Goal: Task Accomplishment & Management: Complete application form

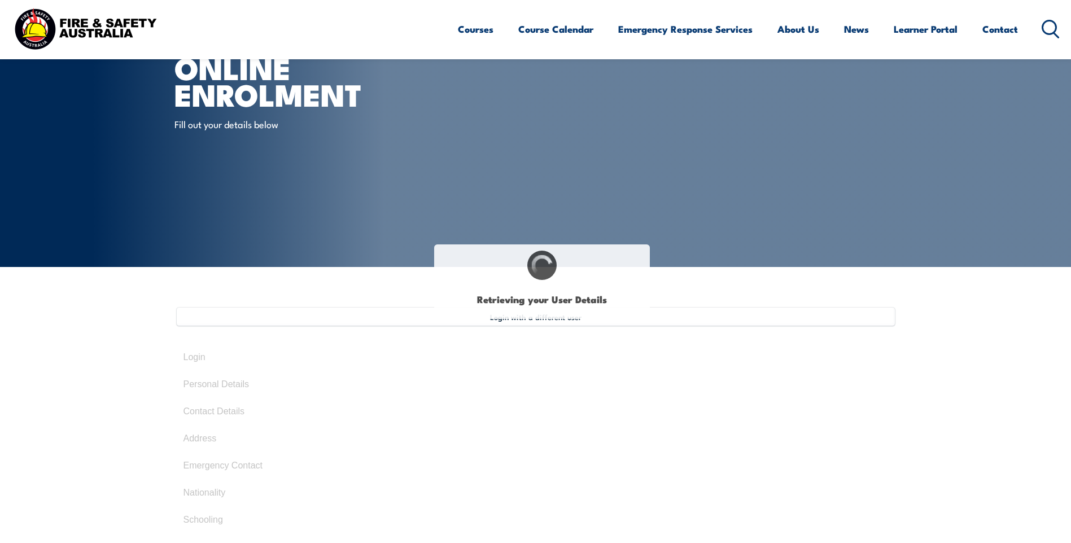
select select "Mr"
type input "[PERSON_NAME]"
type input "[DATE]"
select select "M"
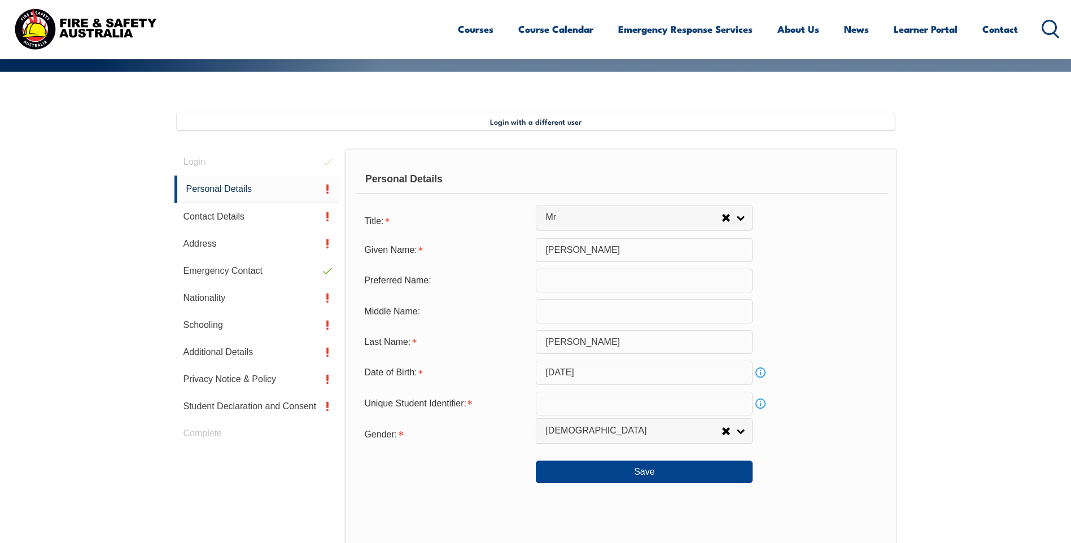
scroll to position [288, 0]
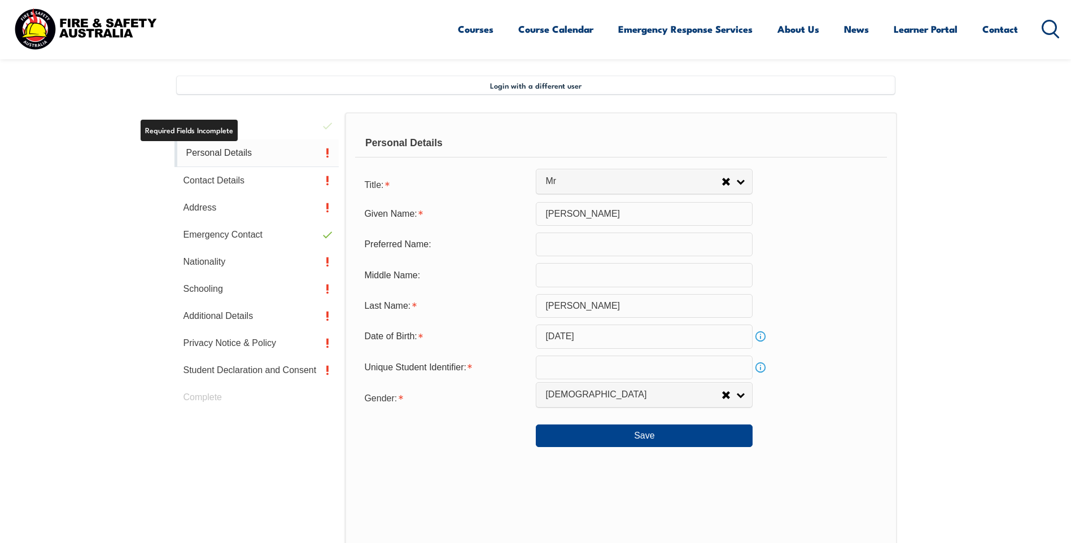
click at [226, 156] on link "Personal Details" at bounding box center [256, 153] width 165 height 28
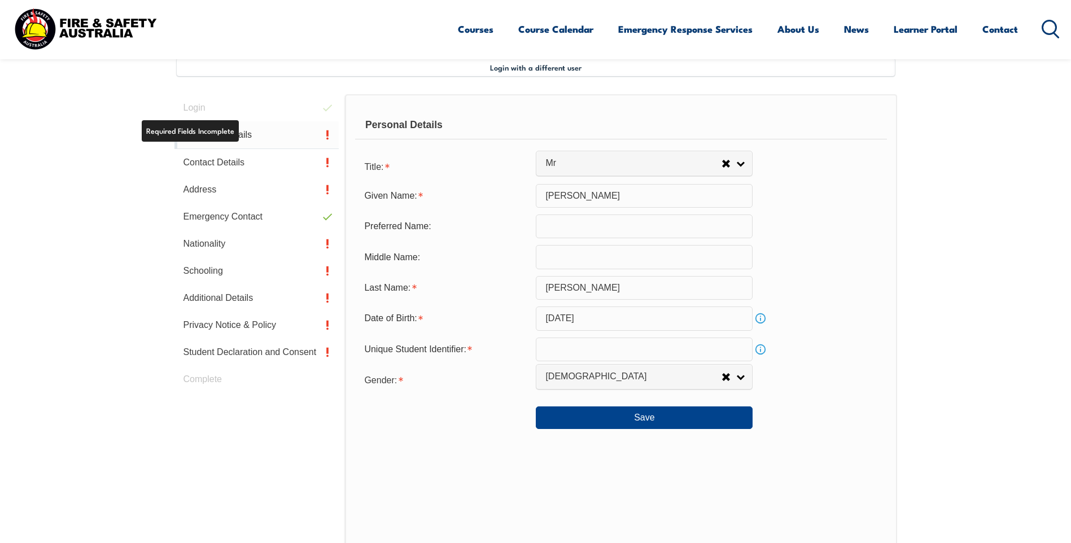
scroll to position [308, 0]
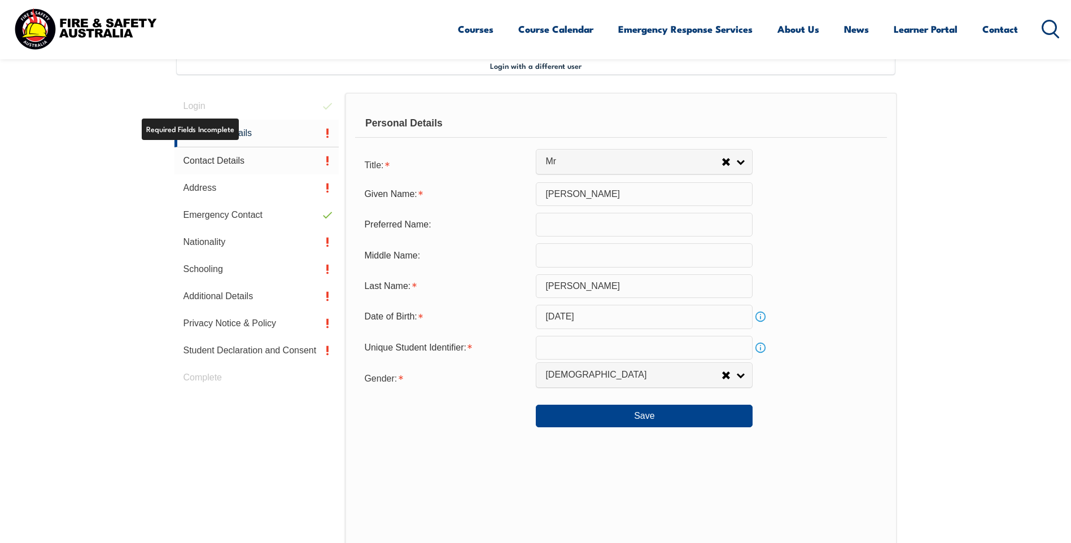
click at [227, 159] on link "Contact Details" at bounding box center [256, 160] width 165 height 27
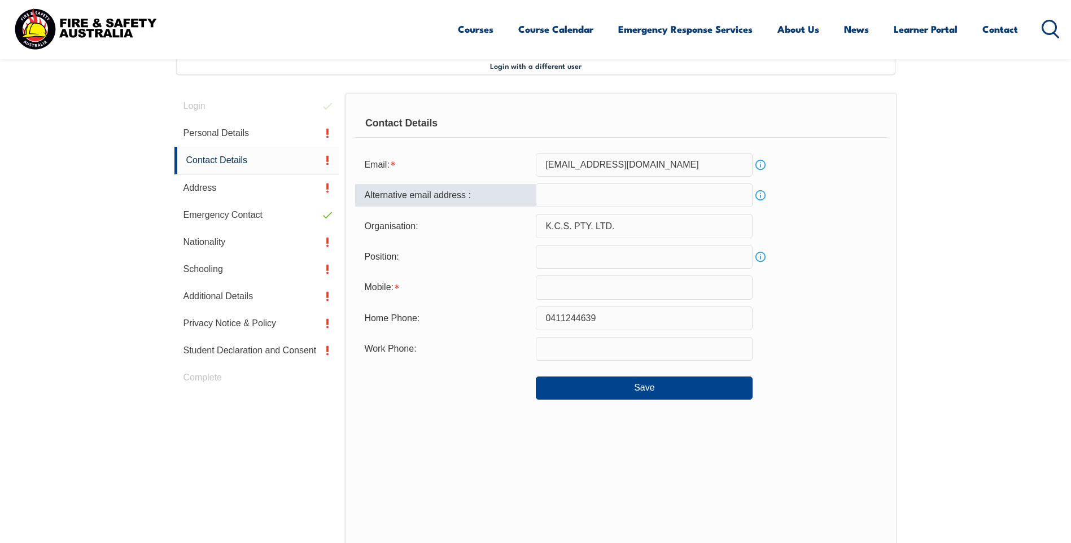
click at [562, 199] on input "email" at bounding box center [644, 196] width 217 height 24
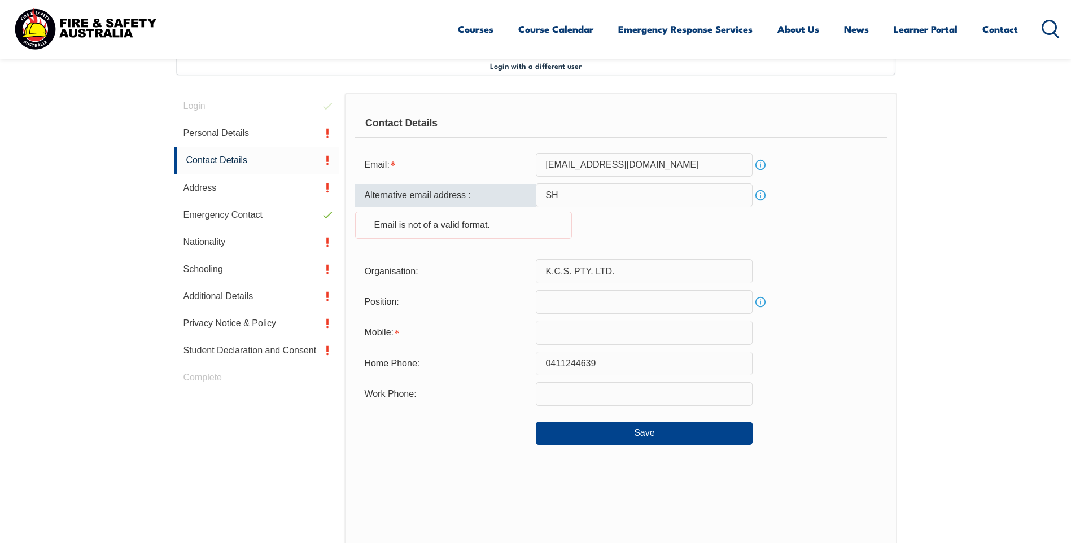
type input "S"
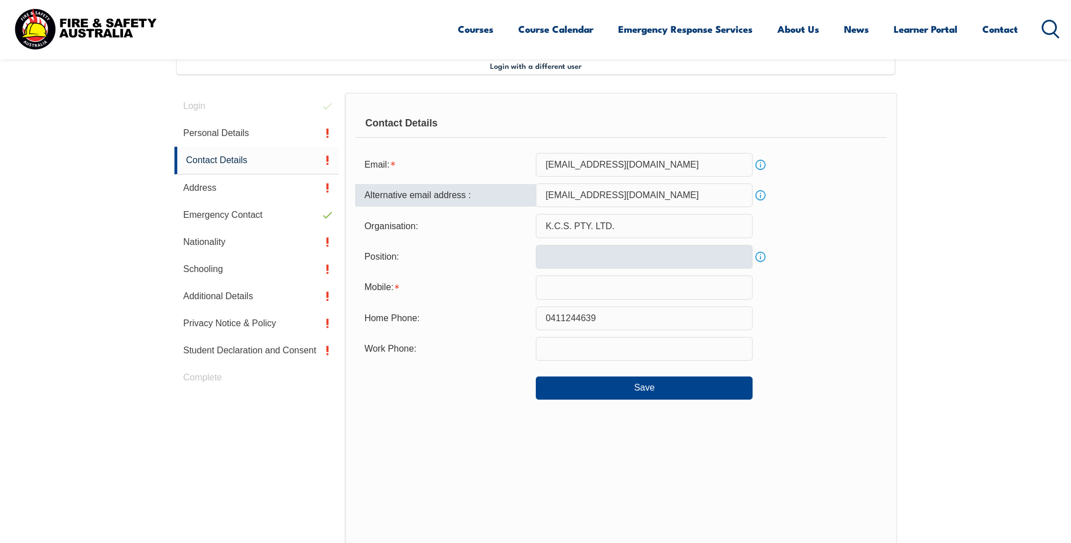
type input "[EMAIL_ADDRESS][DOMAIN_NAME]"
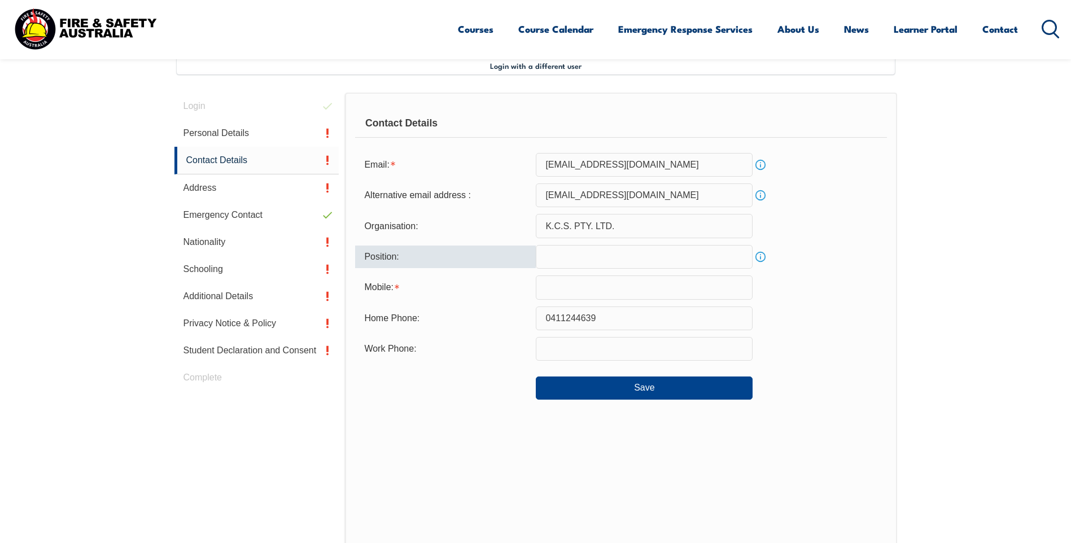
click at [684, 257] on input "text" at bounding box center [644, 257] width 217 height 24
type input "Production Manager"
click at [628, 294] on input "text" at bounding box center [644, 288] width 217 height 24
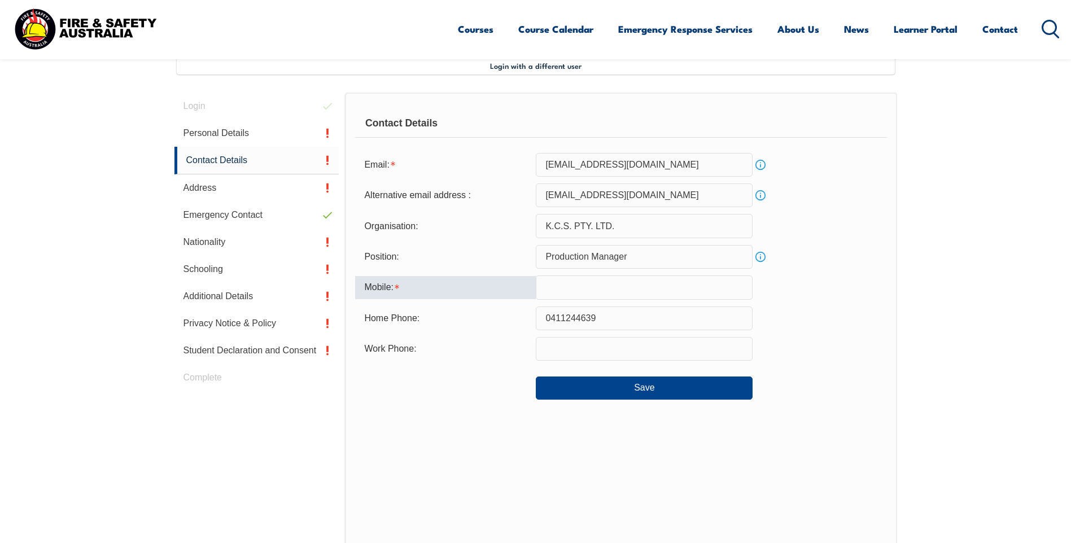
type input "0411244639"
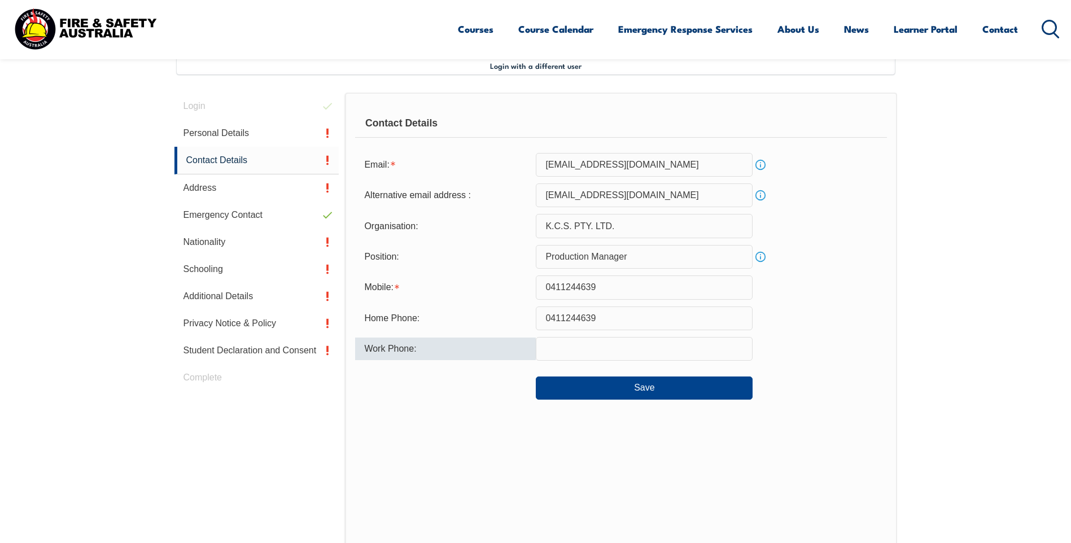
click at [604, 353] on input "text" at bounding box center [644, 349] width 217 height 24
click at [501, 430] on div "Contact Details Email: [EMAIL_ADDRESS][DOMAIN_NAME] Info Alternative email addr…" at bounding box center [621, 327] width 552 height 469
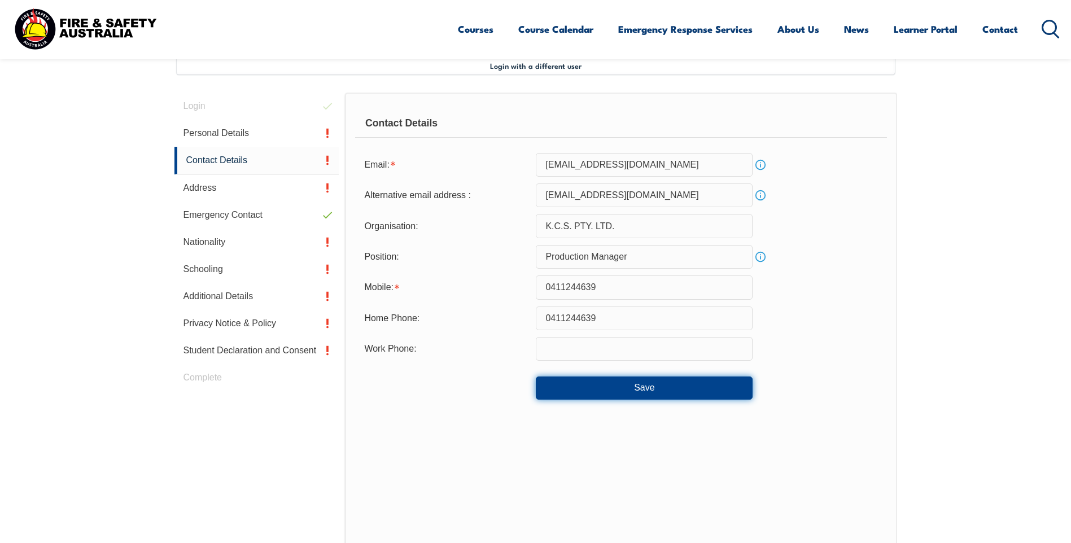
click at [562, 385] on button "Save" at bounding box center [644, 388] width 217 height 23
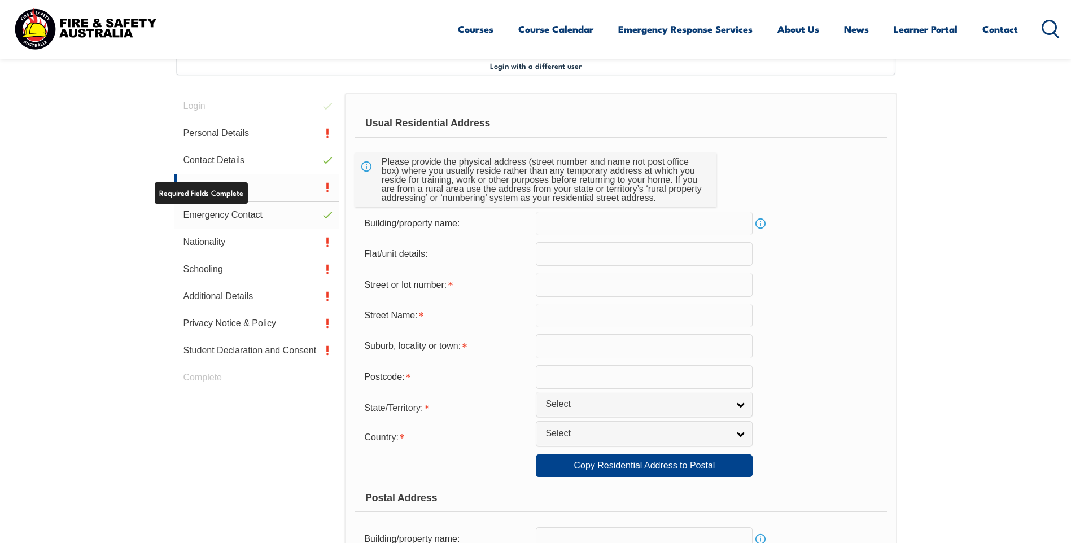
click at [242, 216] on link "Emergency Contact" at bounding box center [256, 215] width 165 height 27
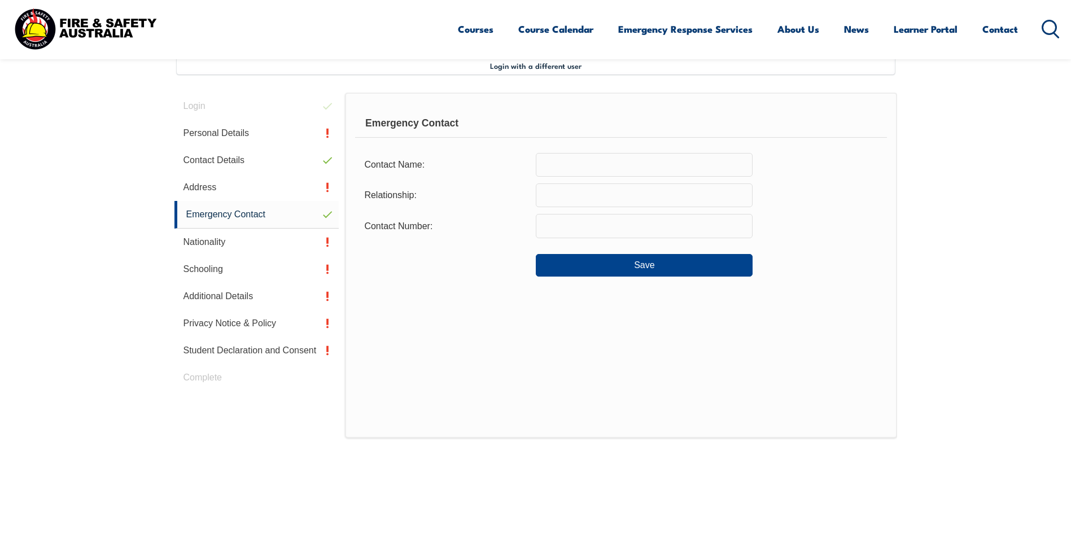
click at [584, 154] on input "text" at bounding box center [644, 165] width 217 height 24
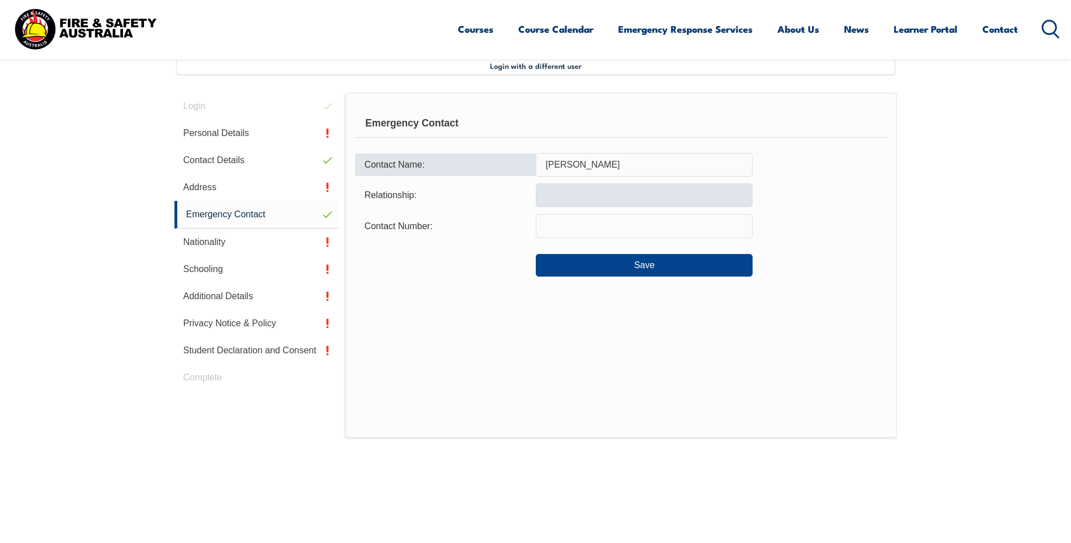
type input "[PERSON_NAME]"
click at [608, 189] on input "text" at bounding box center [644, 196] width 217 height 24
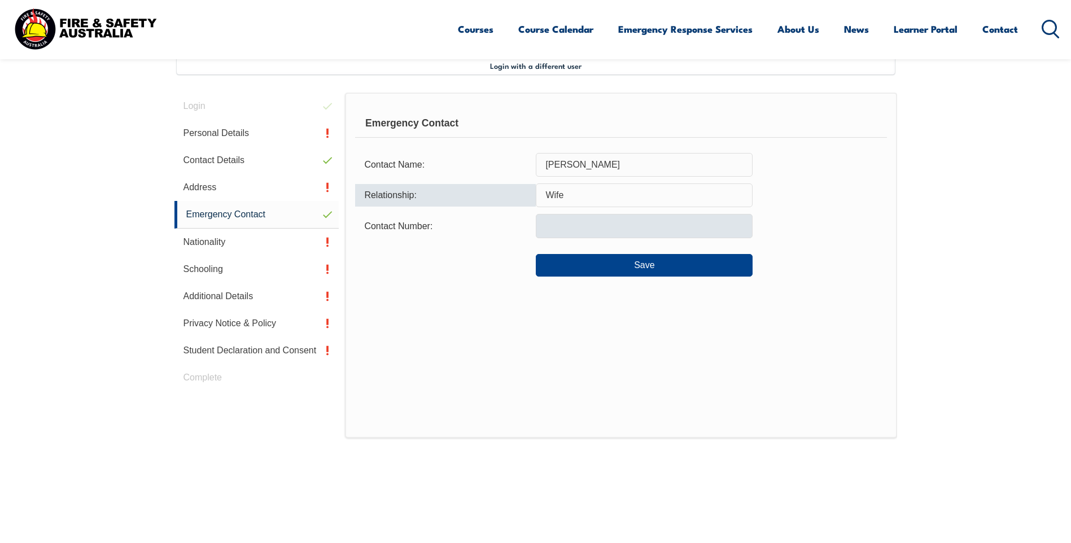
type input "Wife"
click at [606, 223] on input "text" at bounding box center [644, 226] width 217 height 24
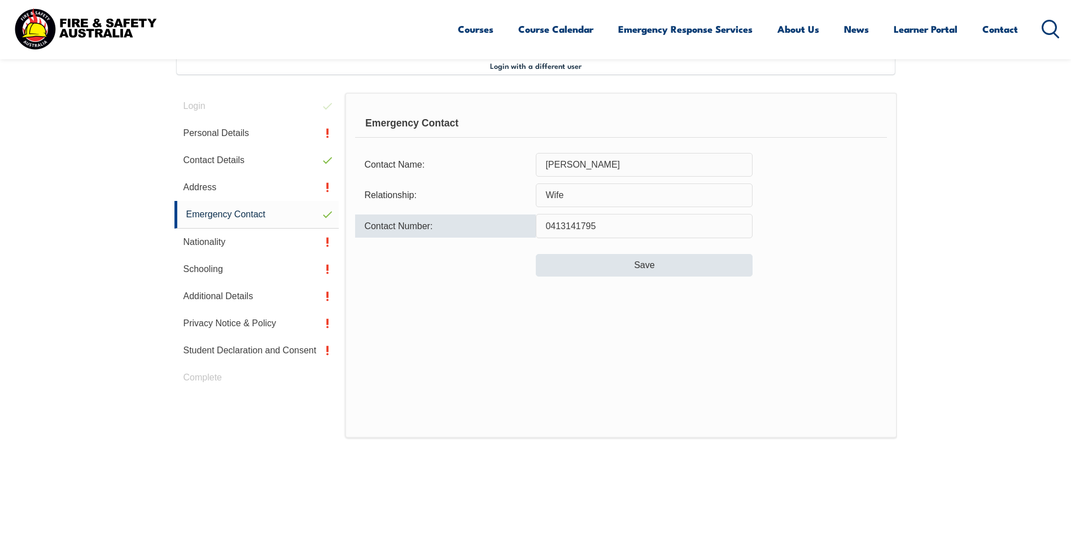
type input "0413141795"
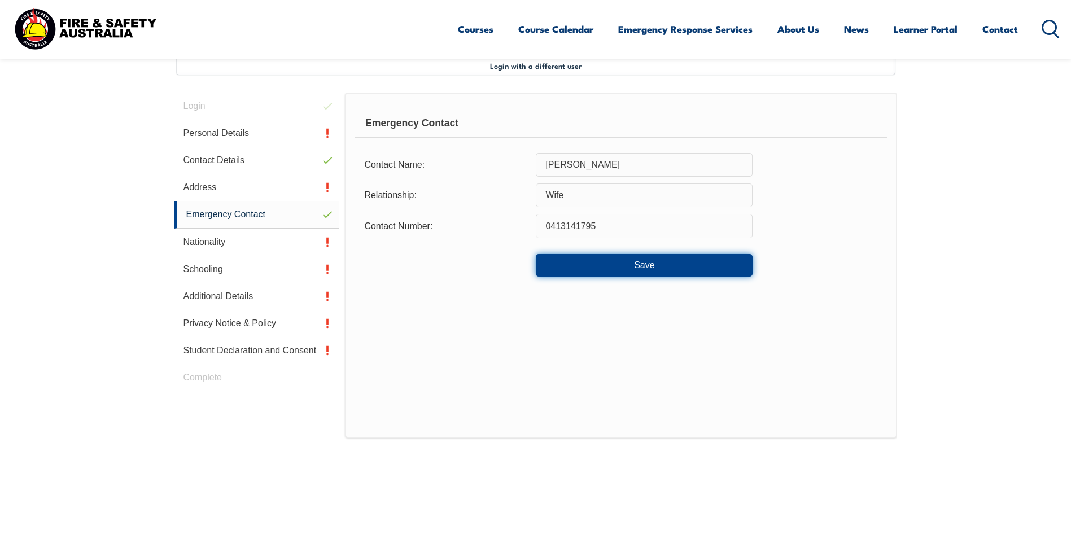
click at [662, 264] on button "Save" at bounding box center [644, 265] width 217 height 23
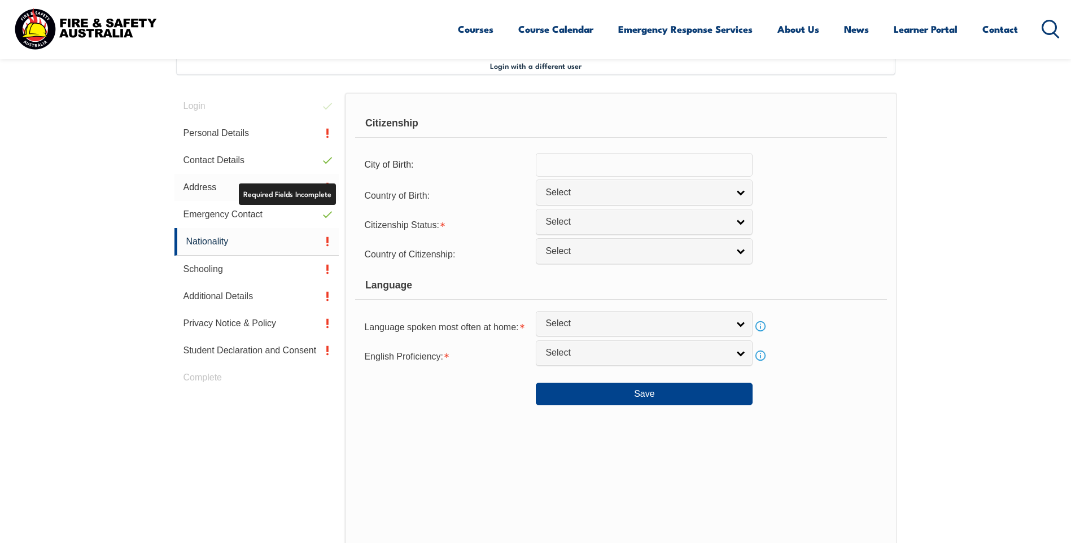
click at [278, 181] on link "Address" at bounding box center [256, 187] width 165 height 27
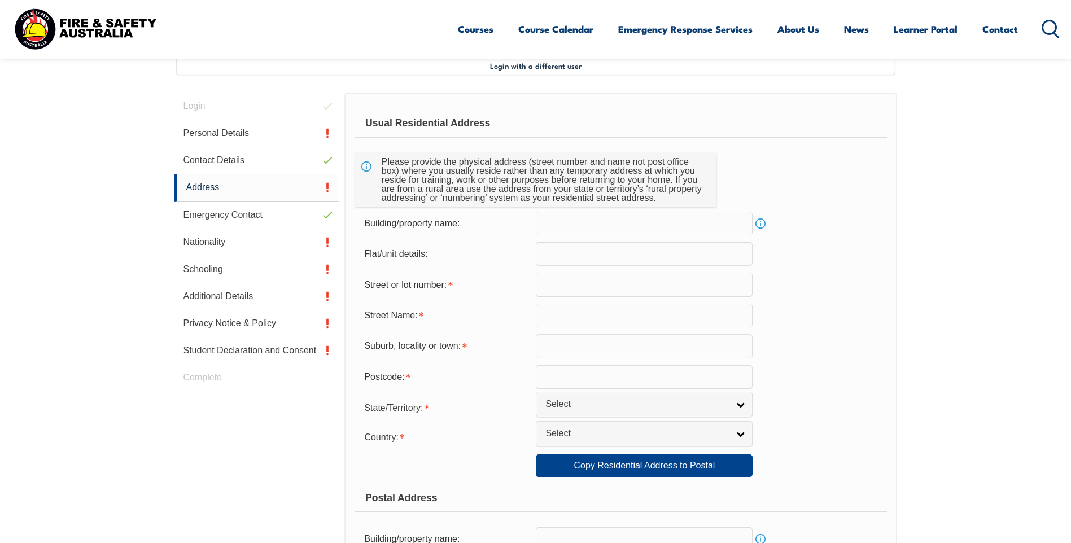
click at [564, 284] on input "text" at bounding box center [644, 285] width 217 height 24
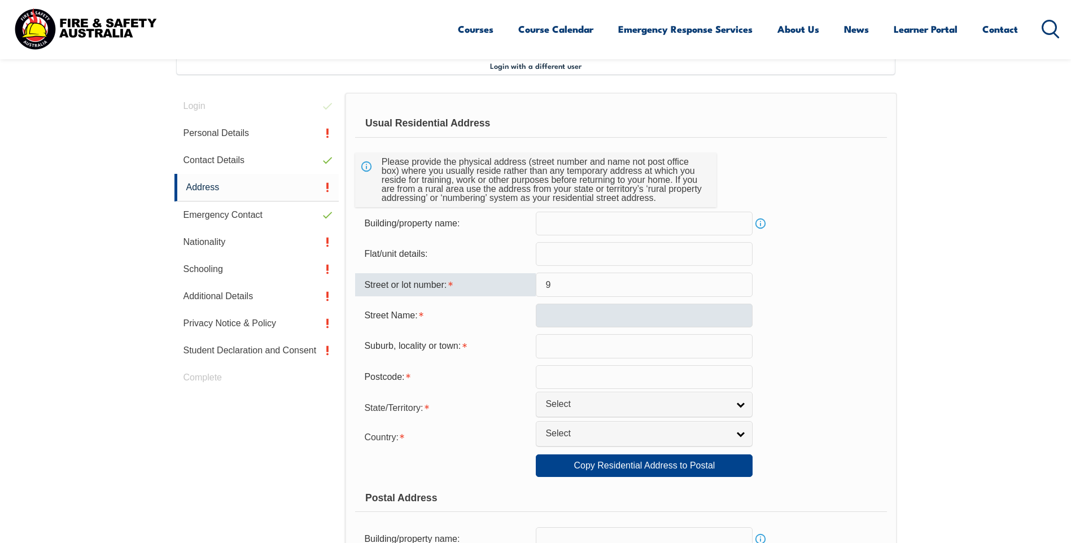
type input "9"
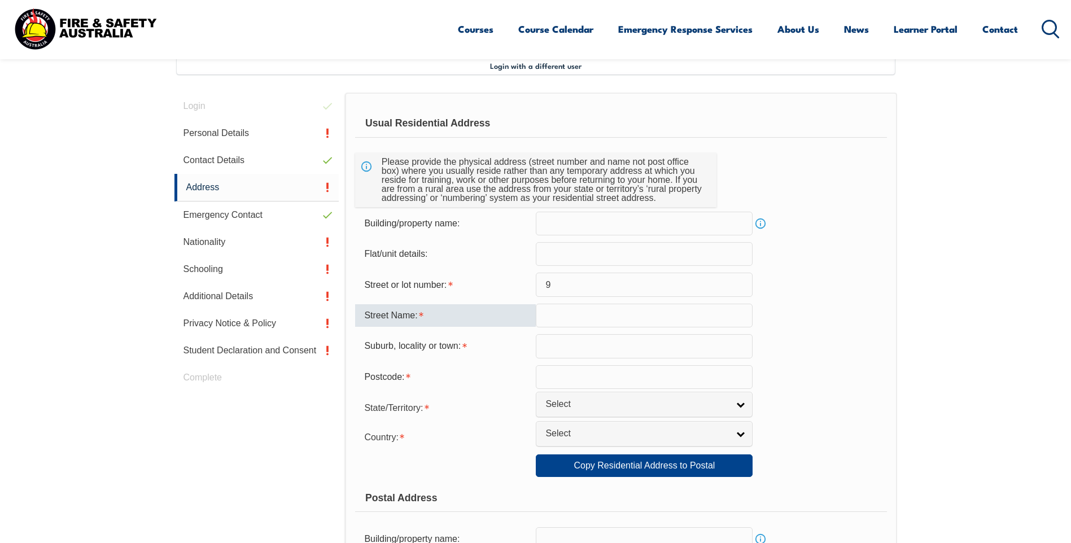
click at [569, 320] on input "text" at bounding box center [644, 316] width 217 height 24
type input "[GEOGRAPHIC_DATA]"
click at [581, 345] on input "text" at bounding box center [644, 346] width 217 height 24
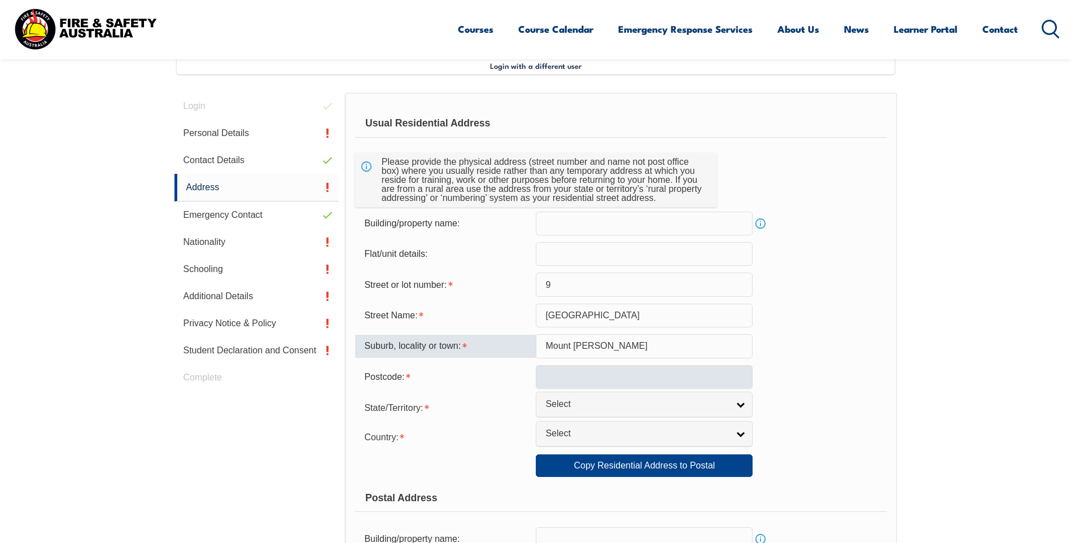
type input "Mount [PERSON_NAME]"
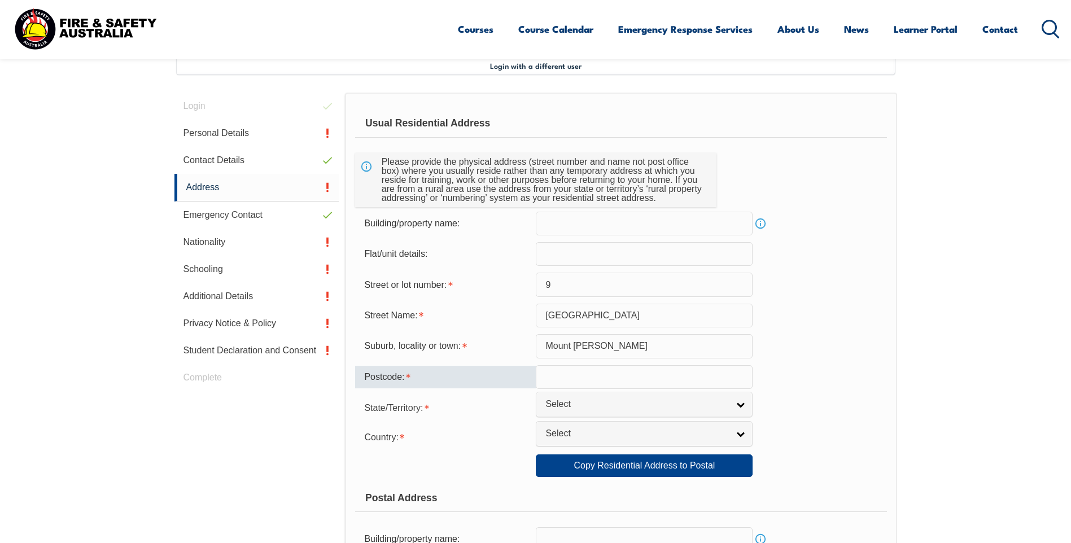
click at [573, 381] on input "text" at bounding box center [644, 377] width 217 height 24
type input "3796"
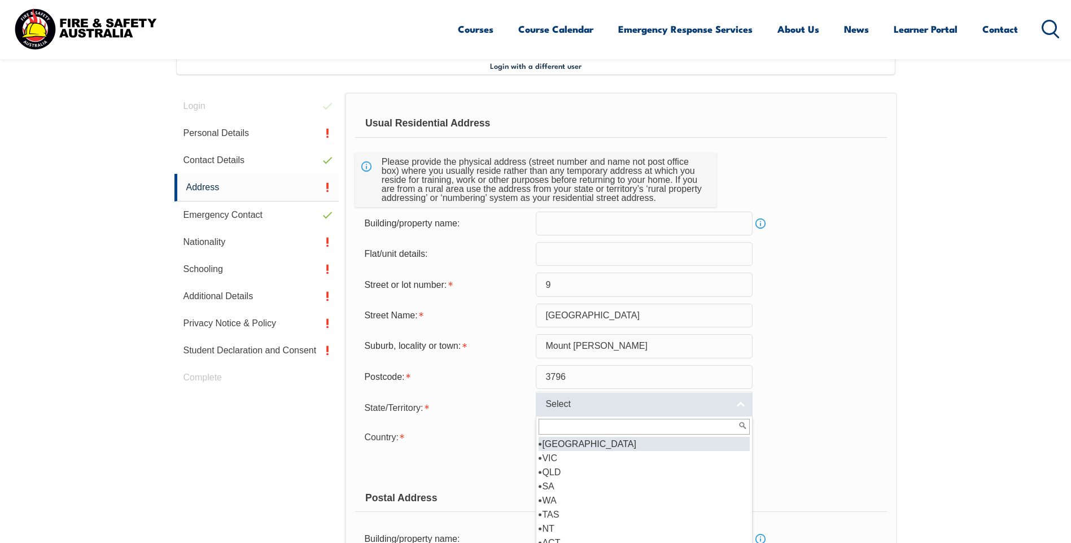
click at [590, 405] on span "Select" at bounding box center [636, 405] width 183 height 12
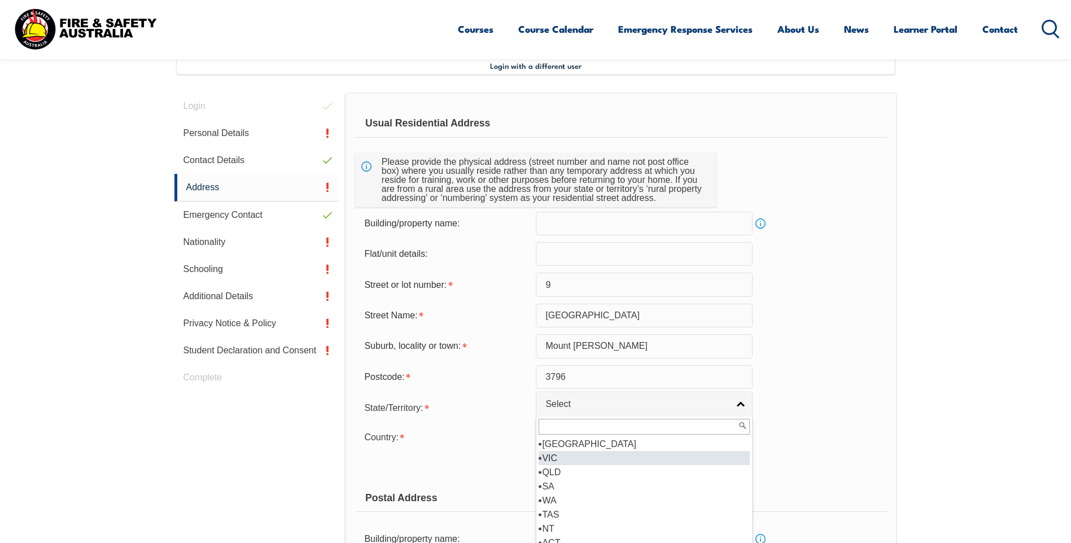
click at [558, 459] on li "VIC" at bounding box center [644, 458] width 211 height 14
select select "VIC"
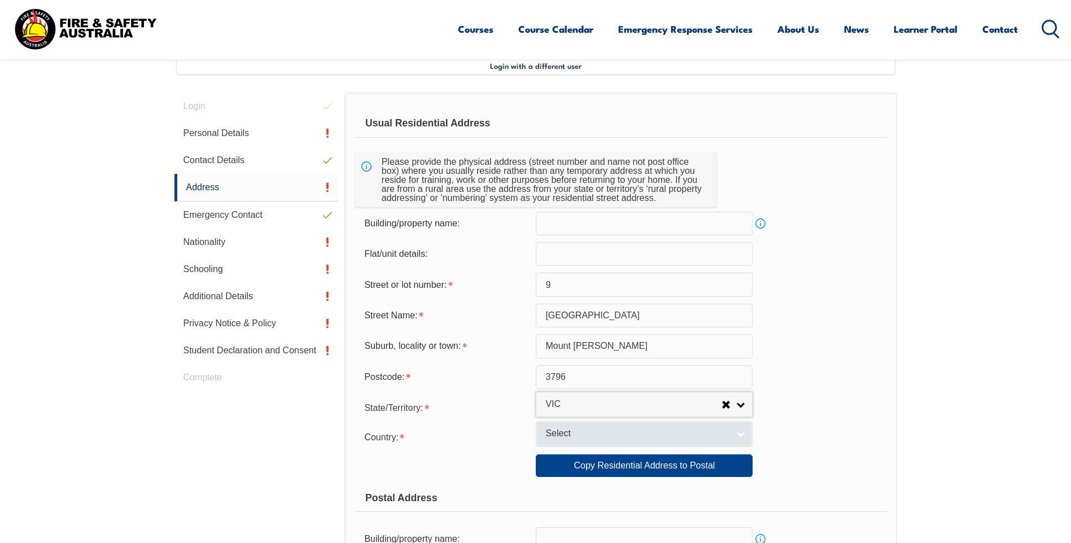
click at [720, 442] on link "Select" at bounding box center [644, 433] width 217 height 25
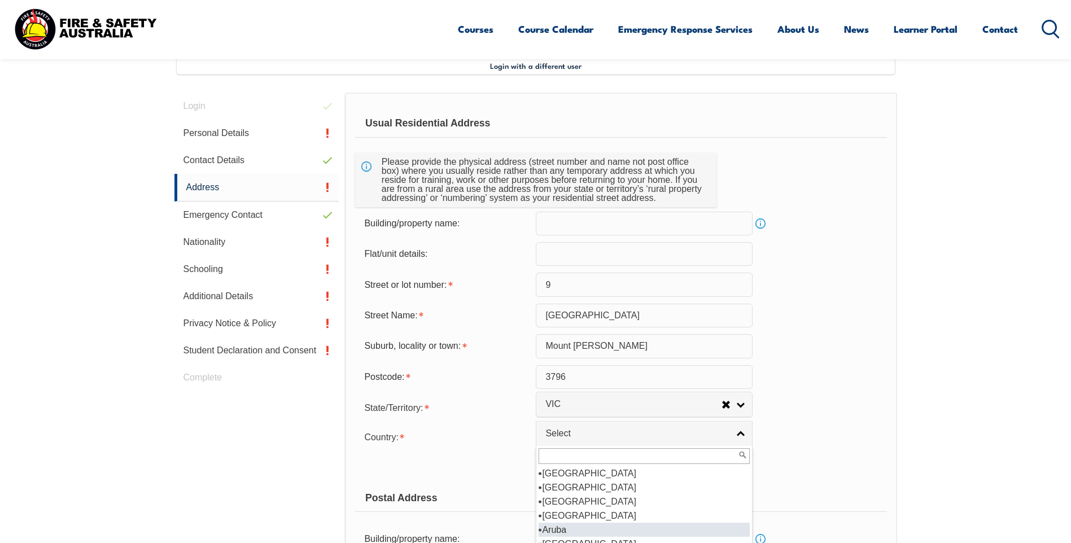
scroll to position [169, 0]
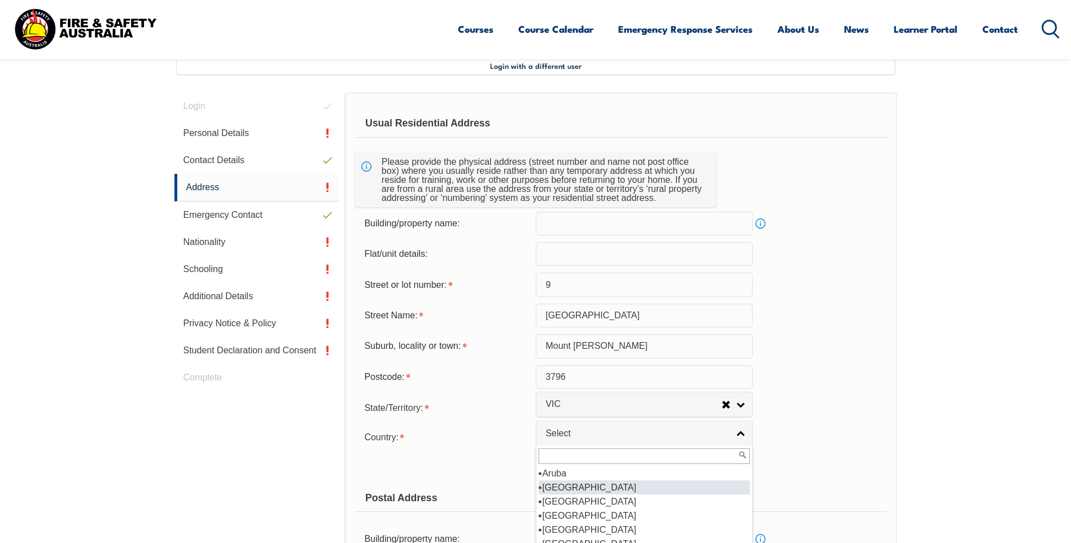
click at [586, 488] on li "[GEOGRAPHIC_DATA]" at bounding box center [644, 488] width 211 height 14
select select "1101"
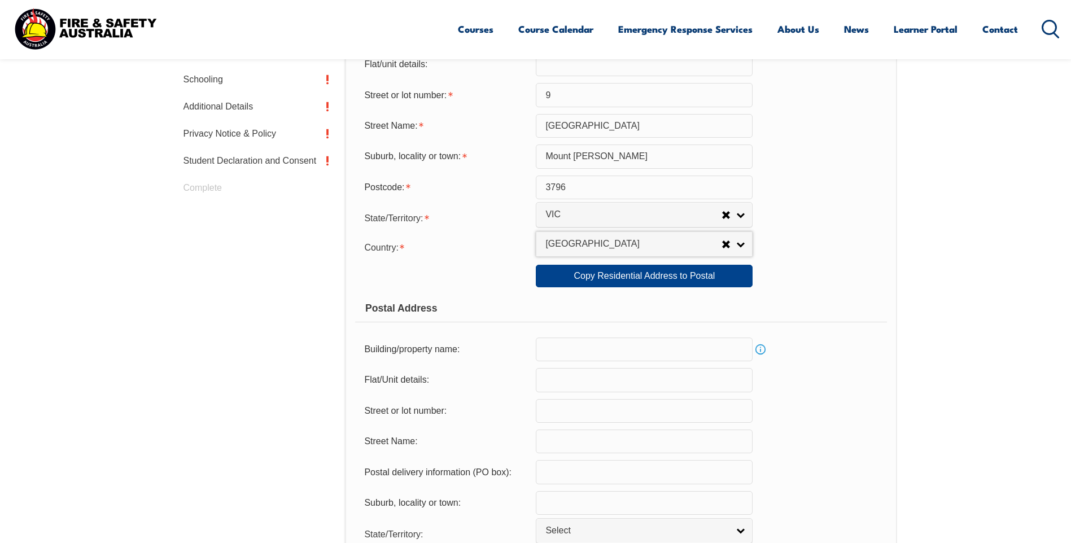
scroll to position [534, 0]
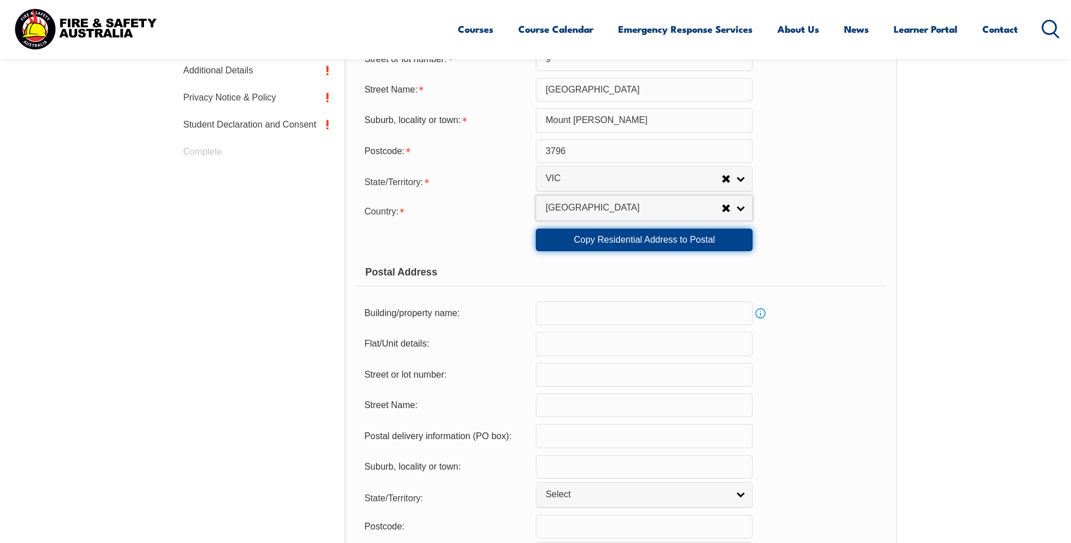
click at [610, 246] on link "Copy Residential Address to Postal" at bounding box center [644, 240] width 217 height 23
type input "9"
type input "[GEOGRAPHIC_DATA]"
type input "Mount [PERSON_NAME]"
select select "VIC"
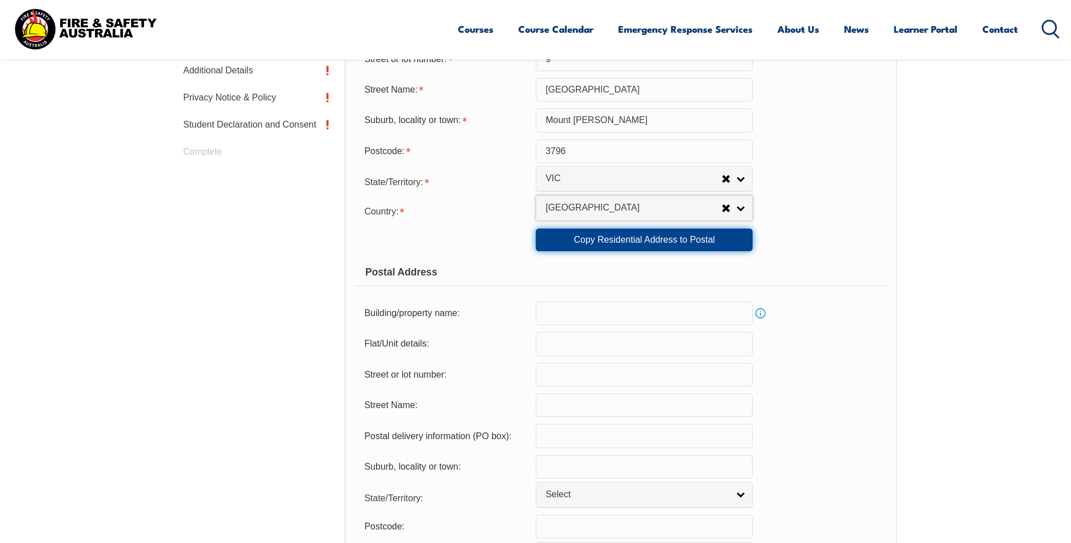
type input "3796"
select select "1101"
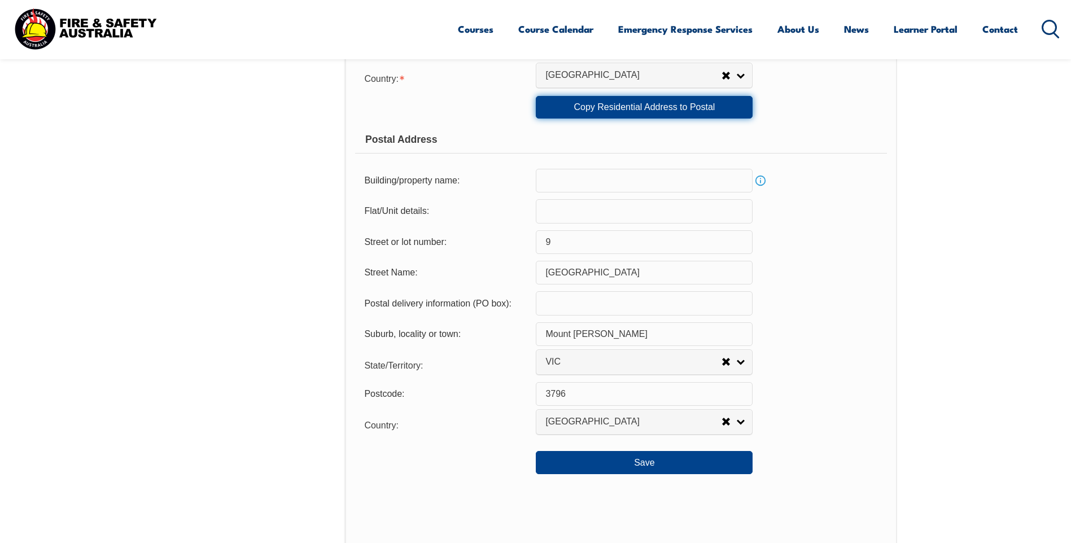
scroll to position [647, 0]
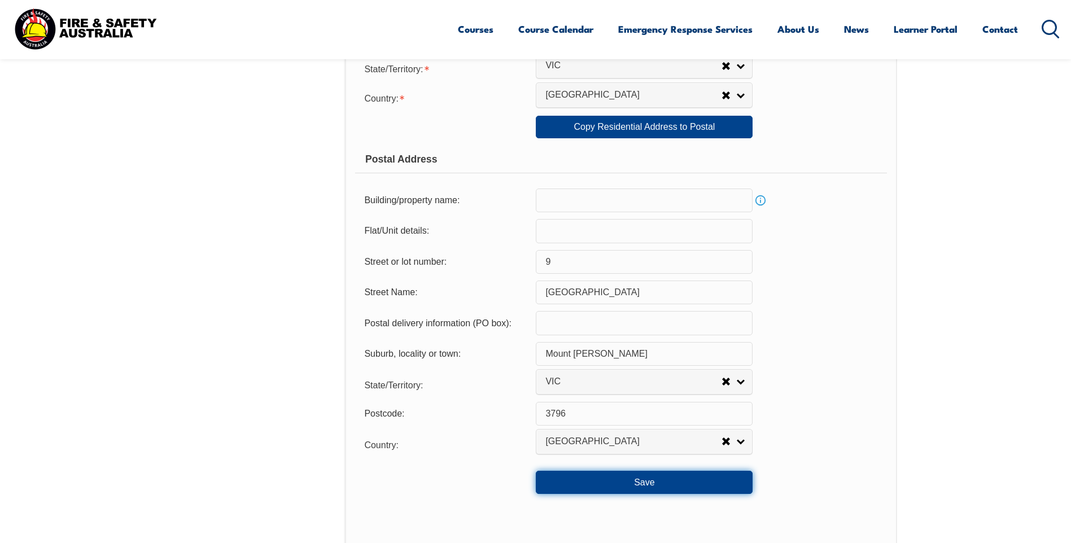
click at [633, 485] on button "Save" at bounding box center [644, 482] width 217 height 23
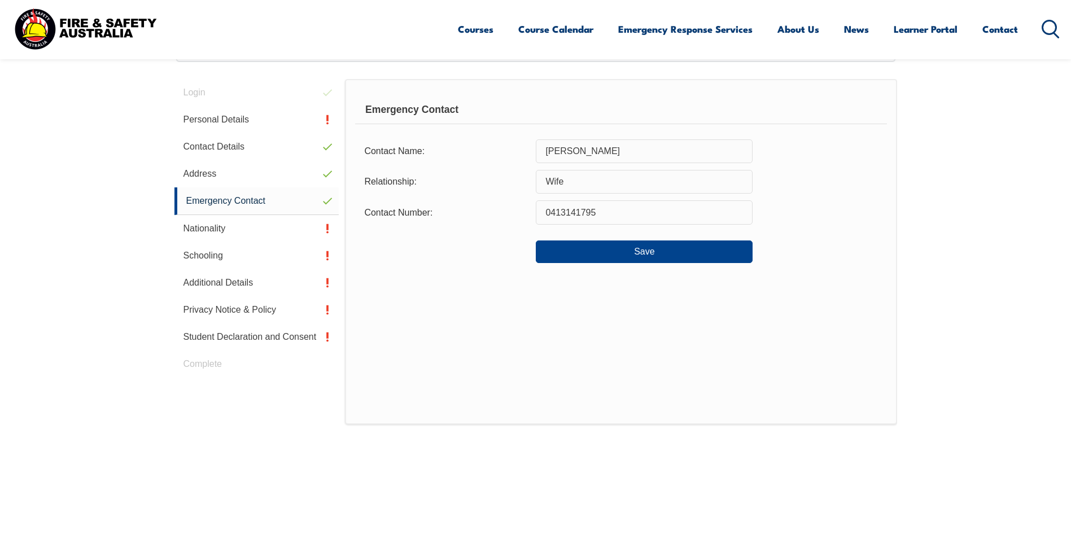
scroll to position [308, 0]
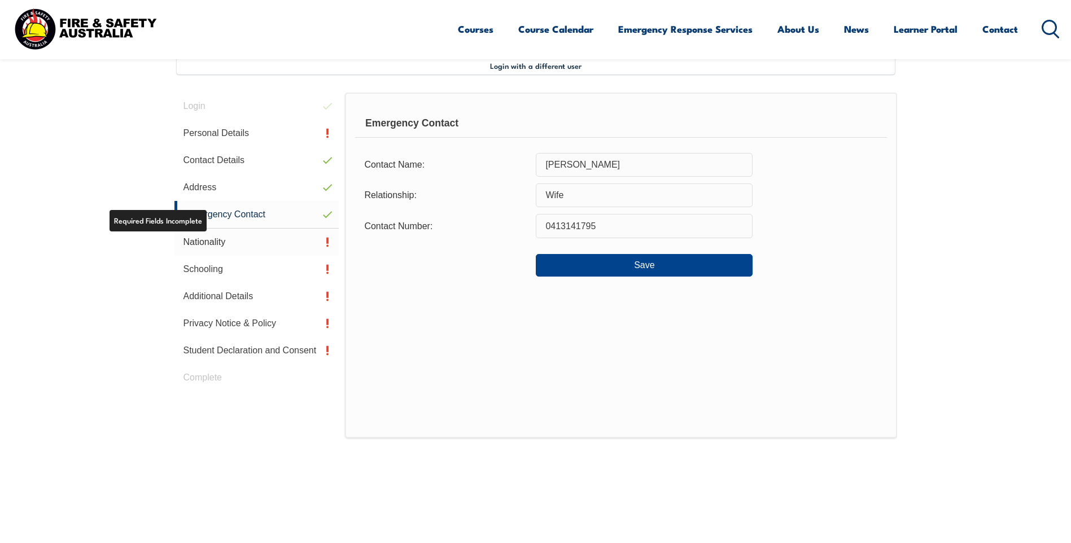
click at [211, 241] on link "Nationality" at bounding box center [256, 242] width 165 height 27
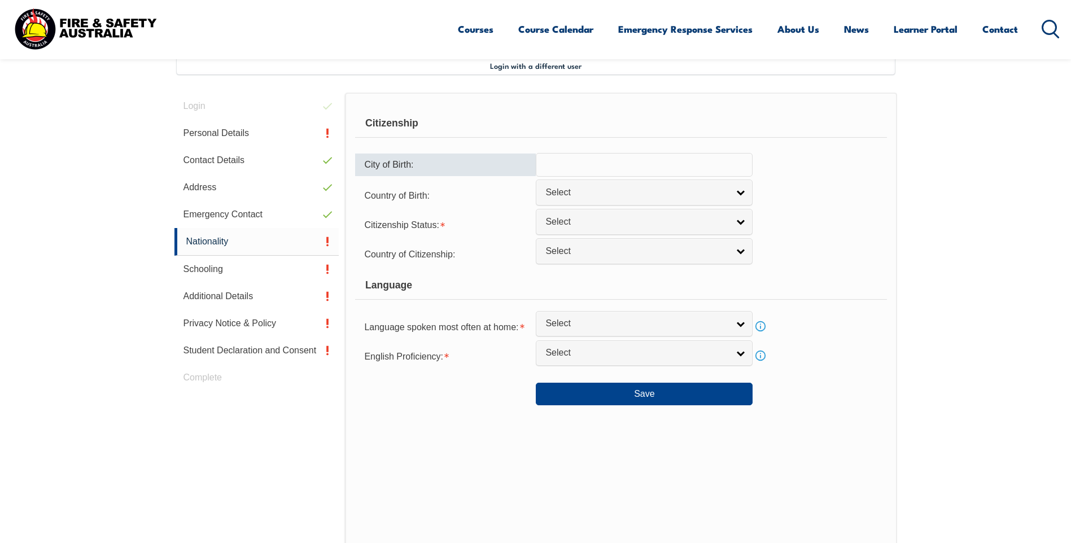
click at [593, 163] on input "text" at bounding box center [644, 165] width 217 height 24
type input "a"
type input "Albury"
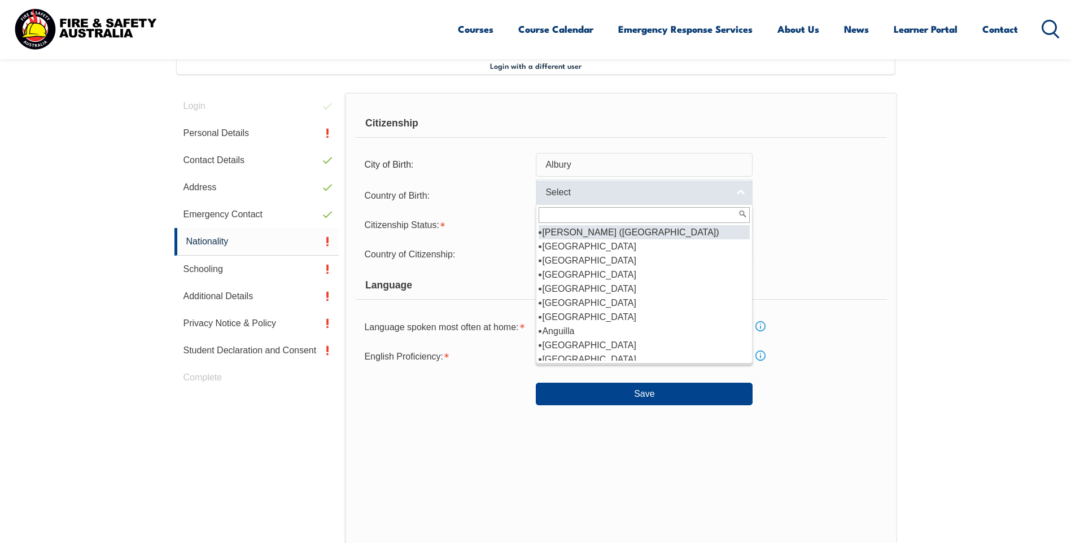
click at [748, 192] on link "Select" at bounding box center [644, 192] width 217 height 25
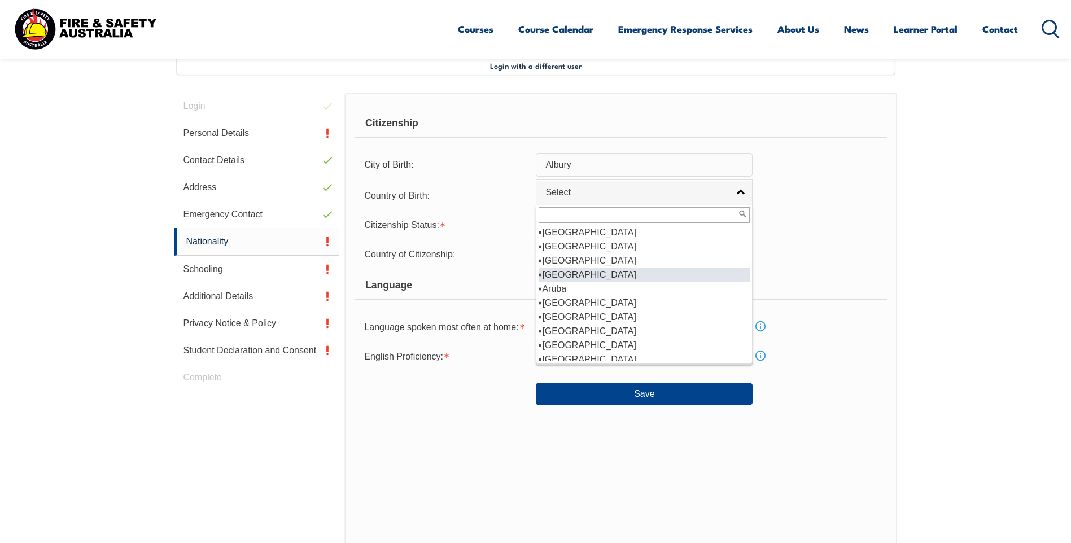
scroll to position [169, 0]
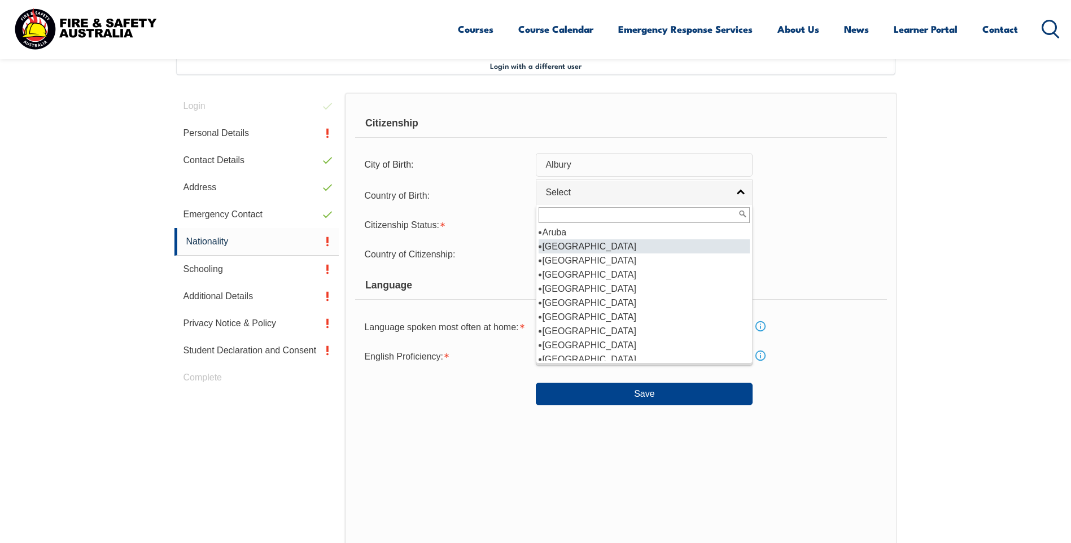
click at [573, 246] on li "[GEOGRAPHIC_DATA]" at bounding box center [644, 246] width 211 height 14
select select "1101"
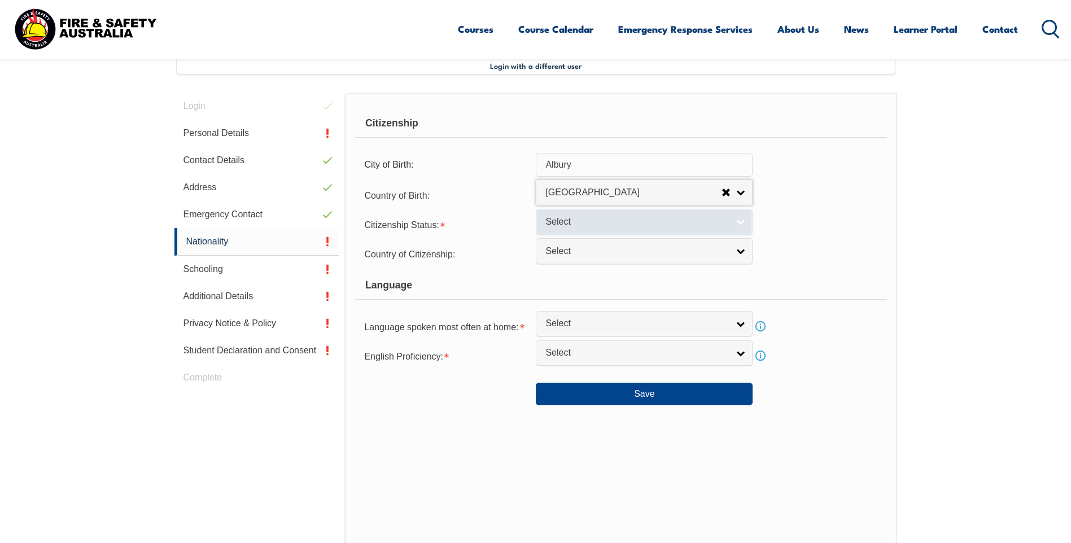
click at [730, 224] on link "Select" at bounding box center [644, 221] width 217 height 25
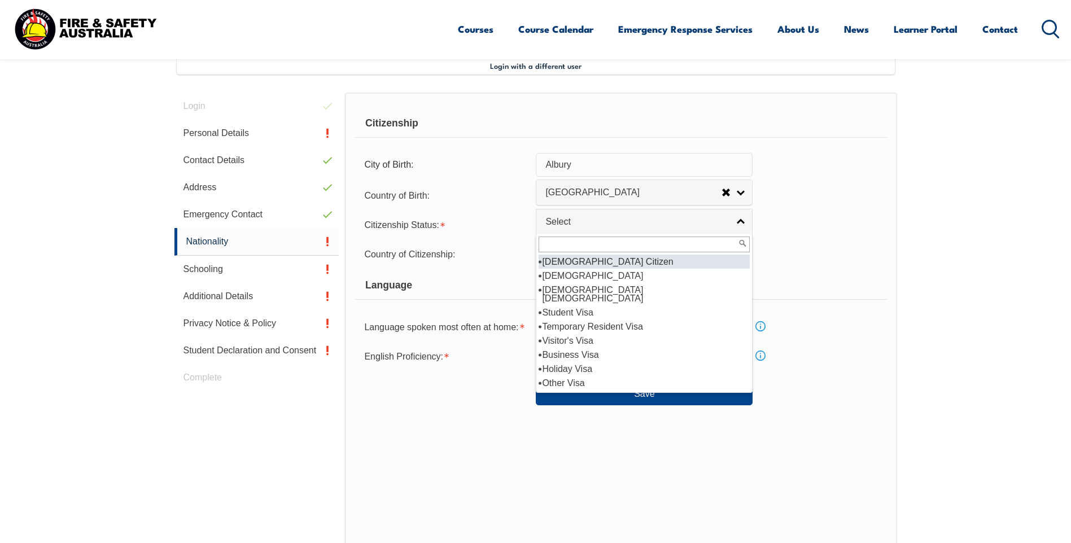
click at [626, 263] on li "[DEMOGRAPHIC_DATA] Citizen" at bounding box center [644, 262] width 211 height 14
select select "1"
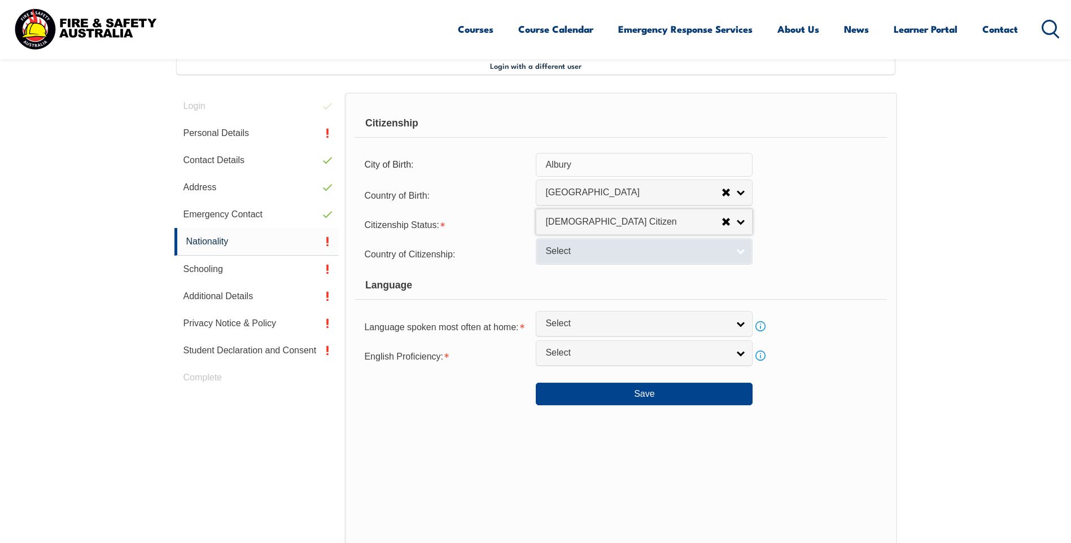
click at [713, 255] on span "Select" at bounding box center [636, 252] width 183 height 12
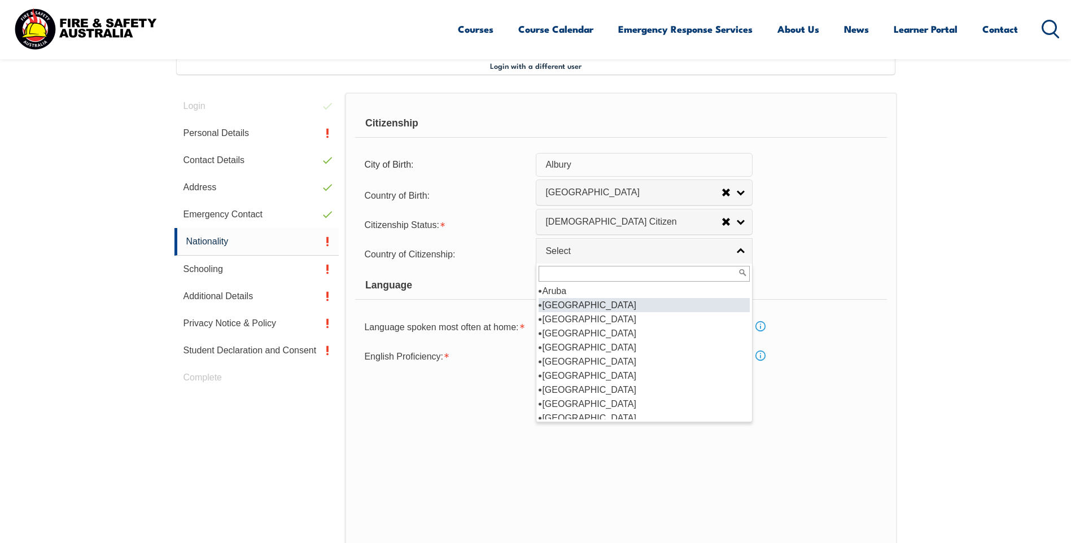
scroll to position [113, 0]
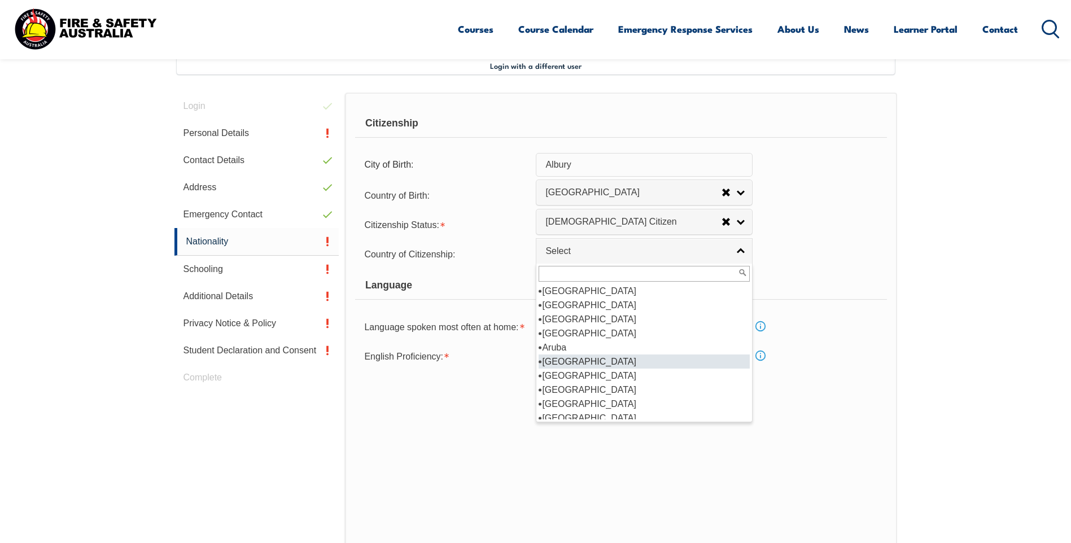
click at [568, 361] on li "[GEOGRAPHIC_DATA]" at bounding box center [644, 362] width 211 height 14
select select "1101"
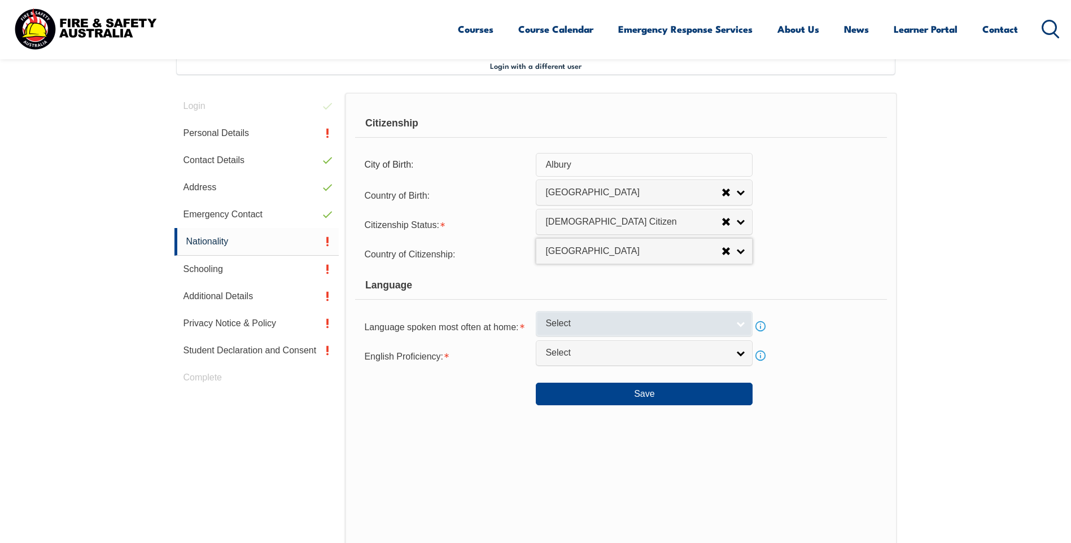
click at [683, 320] on span "Select" at bounding box center [636, 324] width 183 height 12
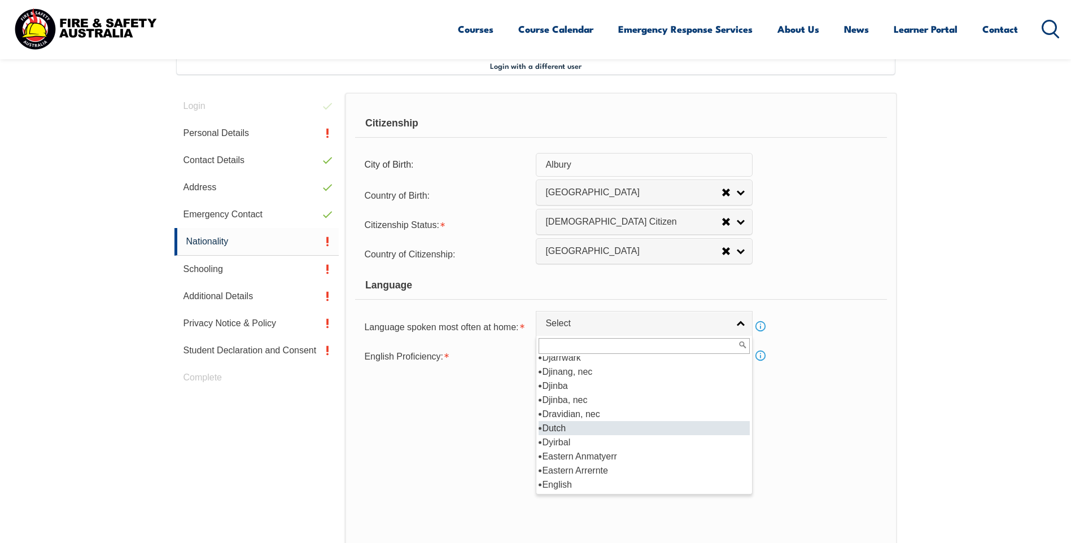
scroll to position [1355, 0]
click at [561, 424] on li "English" at bounding box center [644, 428] width 211 height 14
select select "1201"
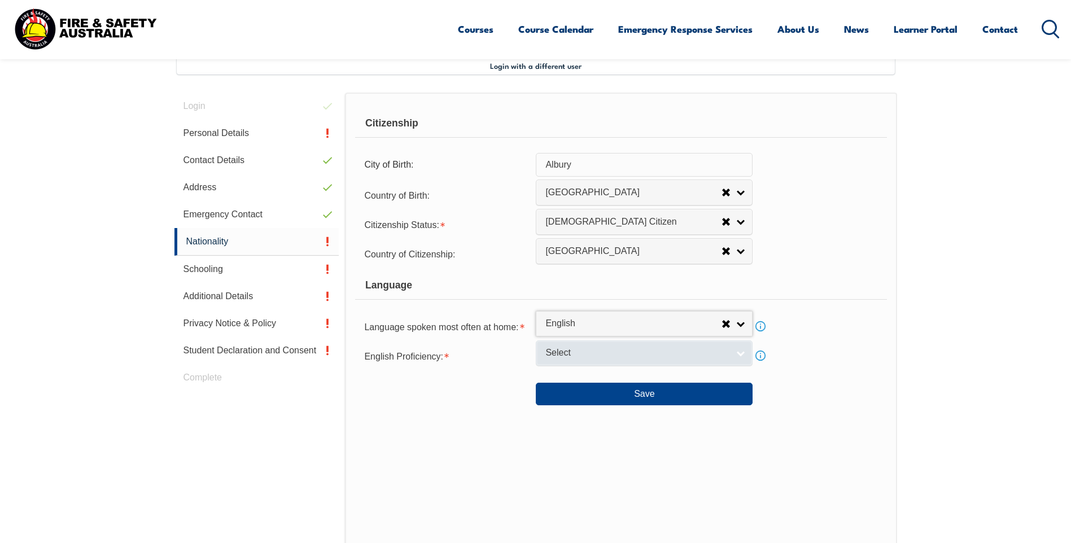
click at [695, 355] on span "Select" at bounding box center [636, 353] width 183 height 12
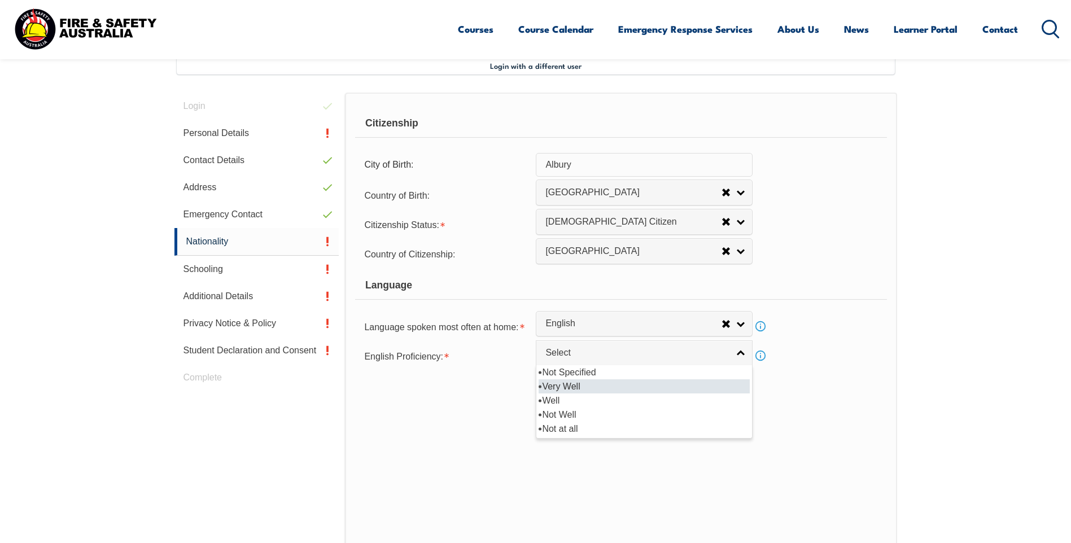
click at [573, 388] on li "Very Well" at bounding box center [644, 386] width 211 height 14
select select "1"
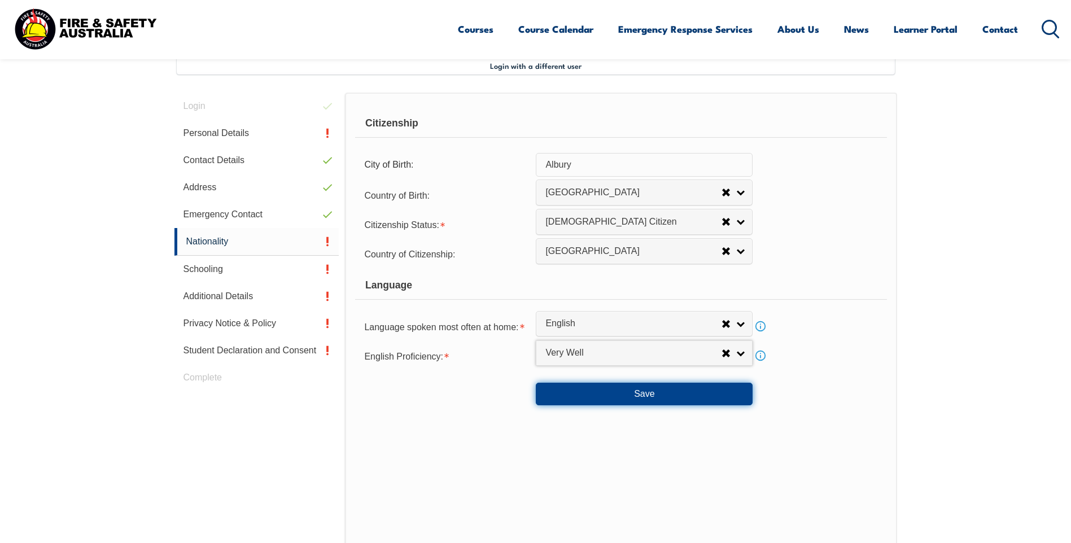
click at [583, 391] on button "Save" at bounding box center [644, 394] width 217 height 23
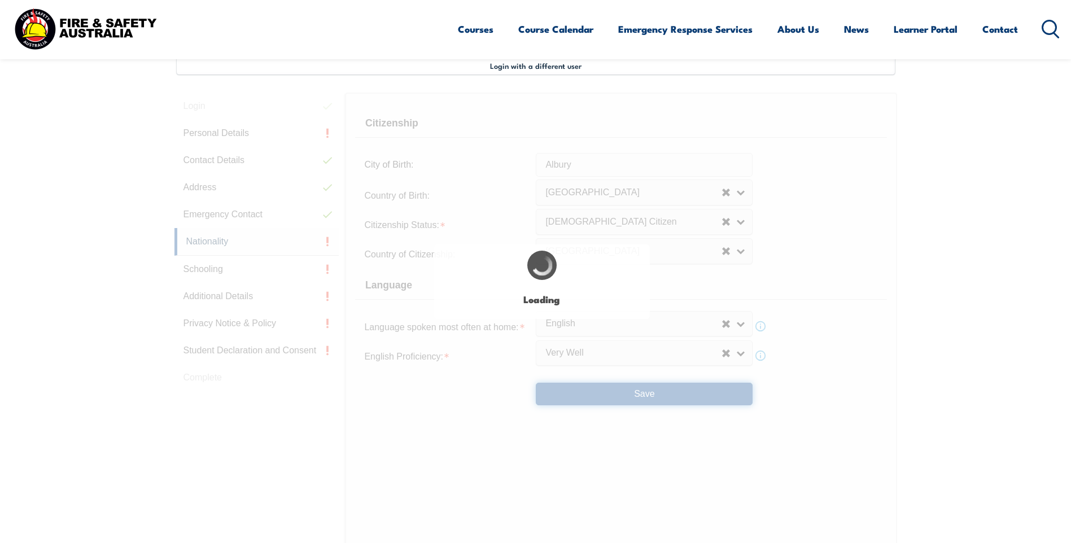
scroll to position [0, 0]
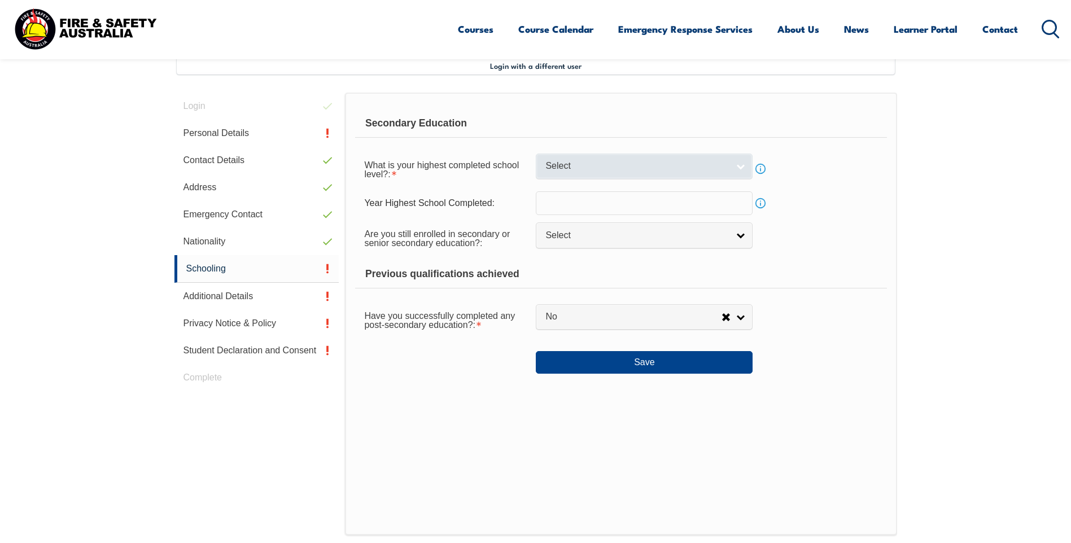
click at [711, 165] on span "Select" at bounding box center [636, 166] width 183 height 12
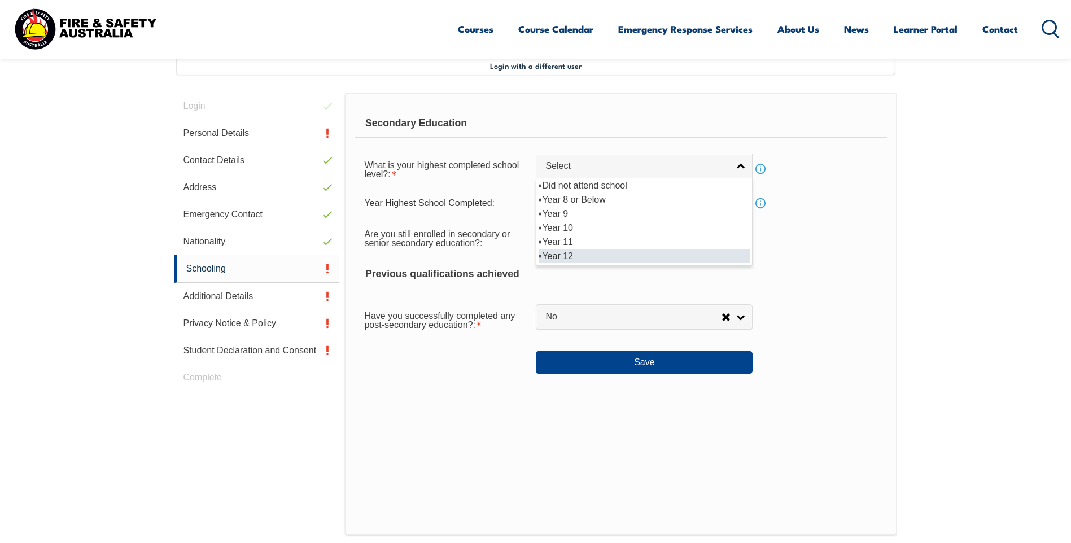
click at [562, 255] on li "Year 12" at bounding box center [644, 256] width 211 height 14
select select "12"
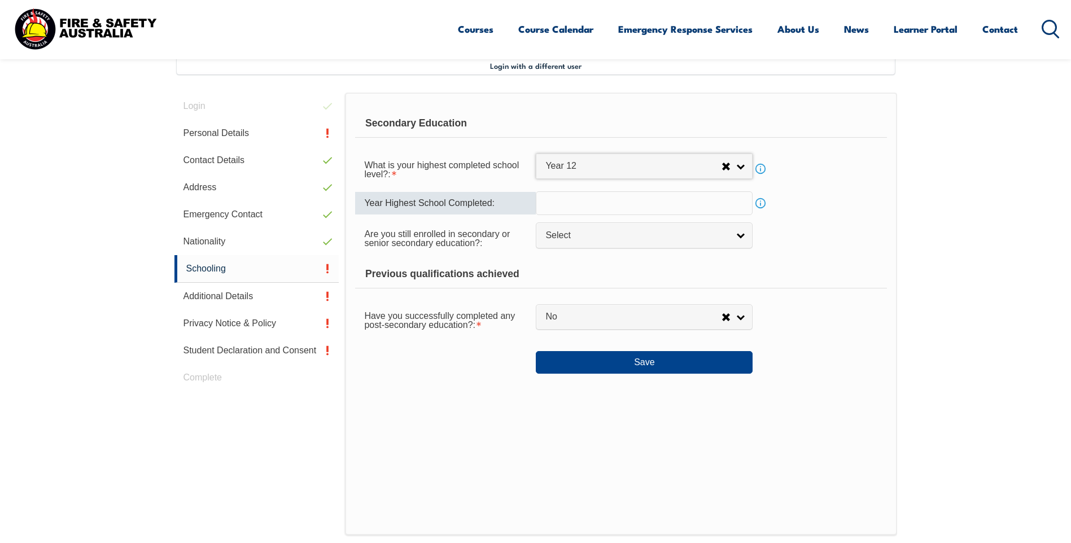
click at [553, 207] on input "text" at bounding box center [644, 203] width 217 height 24
type input "1992"
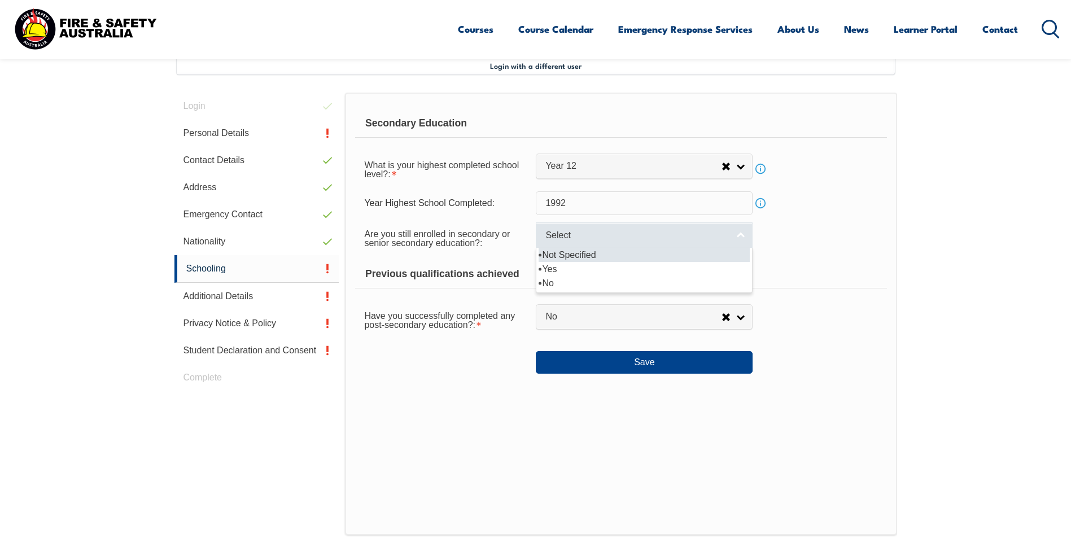
click at [737, 236] on link "Select" at bounding box center [644, 234] width 217 height 25
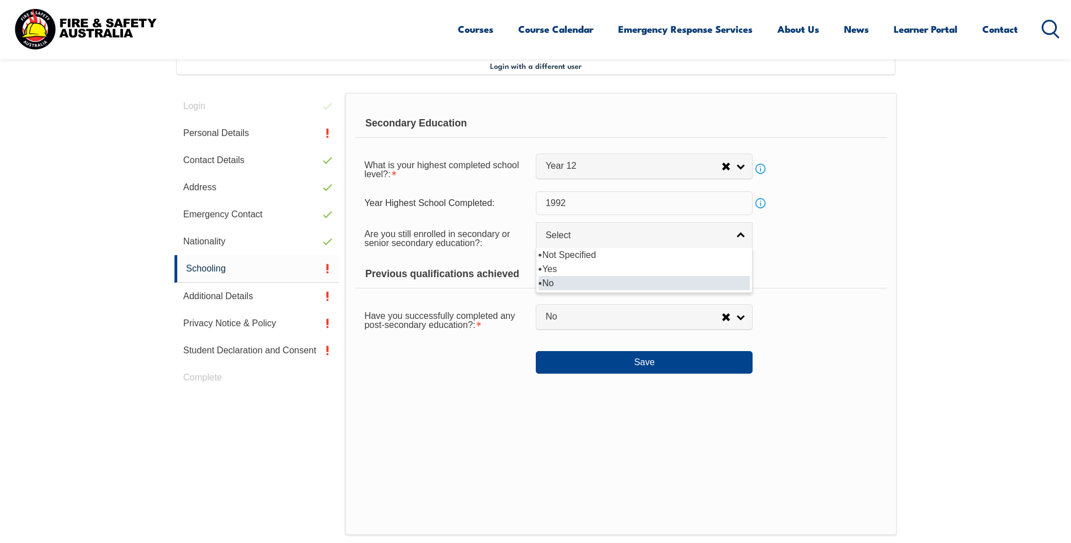
click at [571, 282] on li "No" at bounding box center [644, 283] width 211 height 14
select select "false"
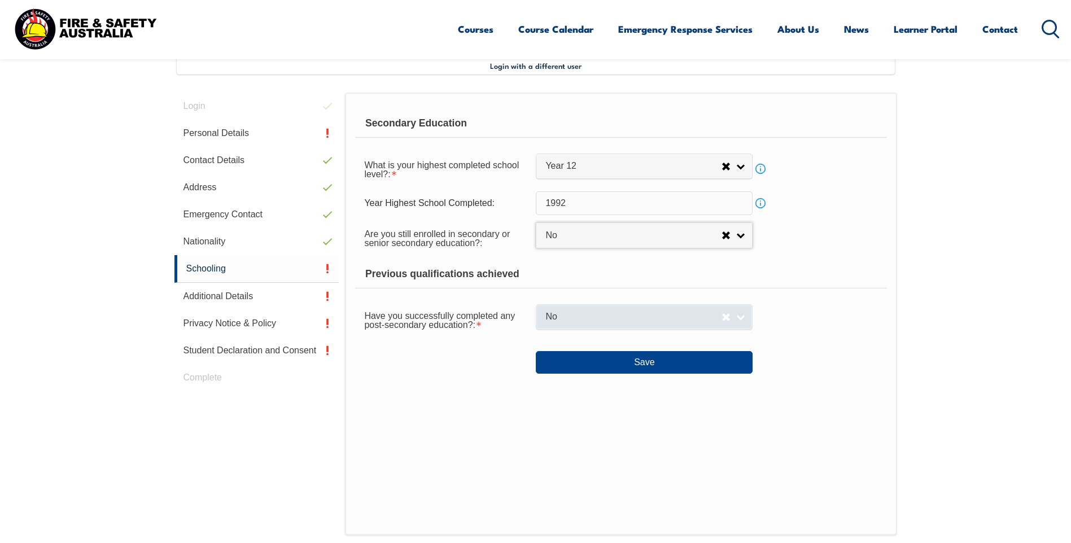
click at [745, 318] on link "No" at bounding box center [644, 316] width 217 height 25
click at [591, 315] on span "No" at bounding box center [633, 317] width 176 height 12
click at [744, 322] on link "No" at bounding box center [644, 316] width 217 height 25
click at [667, 326] on link "No" at bounding box center [644, 316] width 217 height 25
click at [740, 319] on link "Select" at bounding box center [644, 316] width 217 height 25
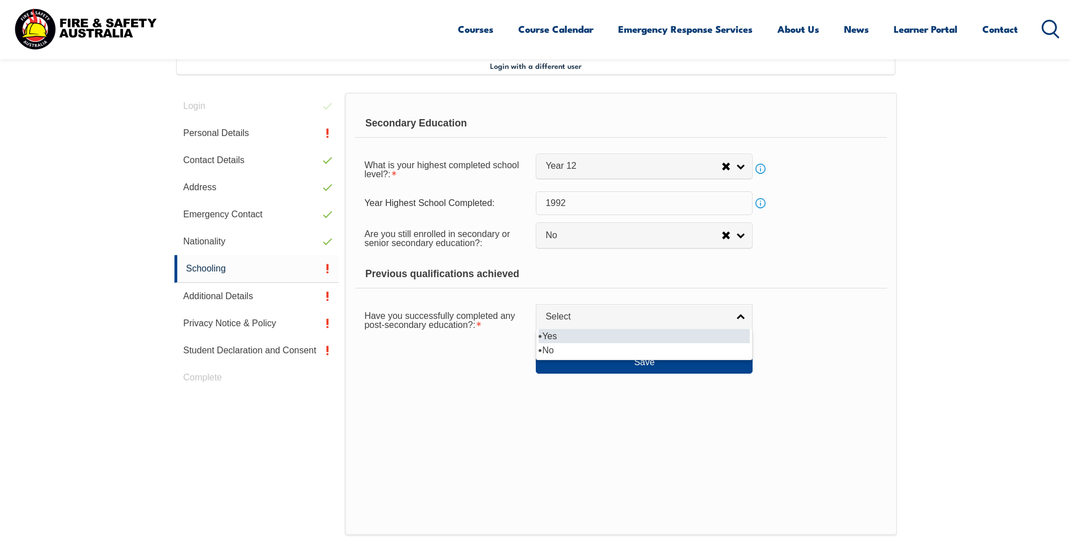
click at [545, 332] on li "Yes" at bounding box center [644, 336] width 211 height 14
select select "true"
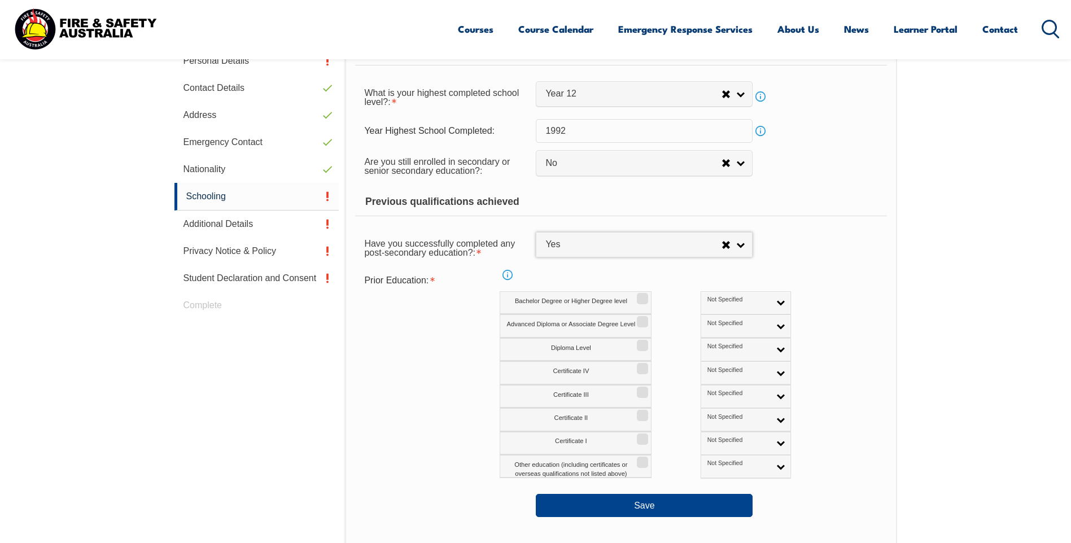
scroll to position [364, 0]
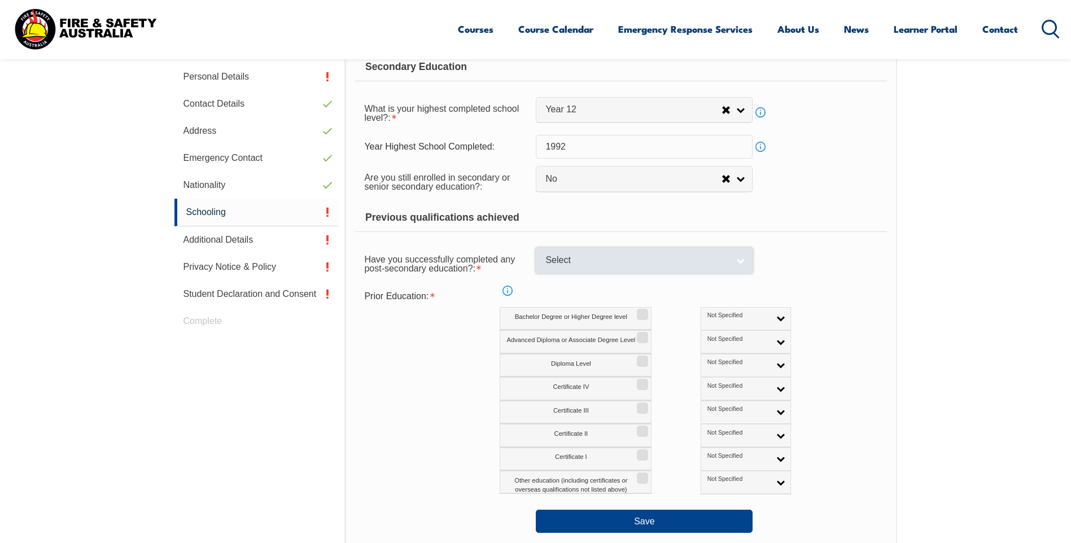
click at [736, 261] on link "Select" at bounding box center [644, 260] width 217 height 25
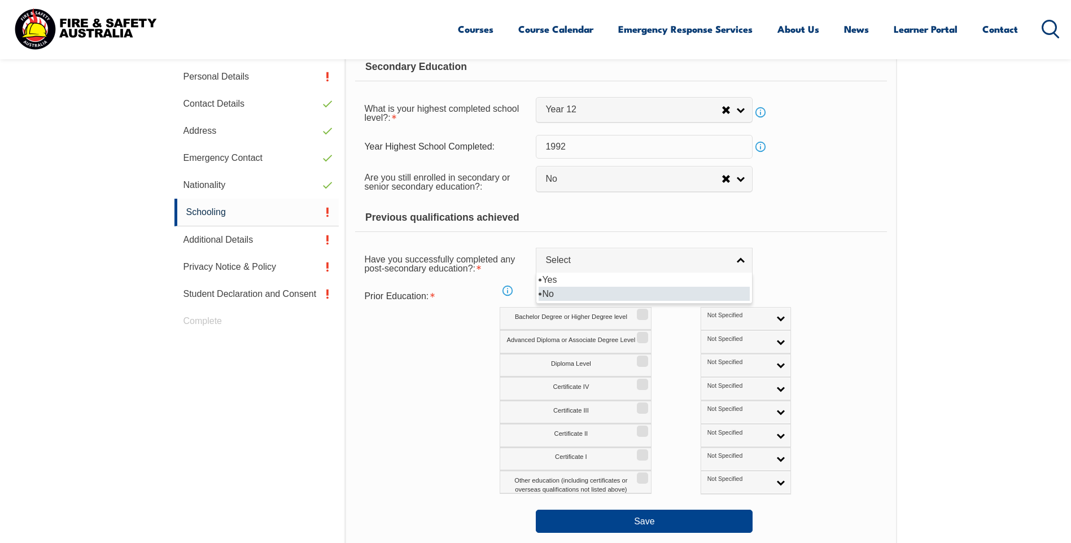
click at [545, 294] on li "No" at bounding box center [644, 294] width 211 height 14
select select "false"
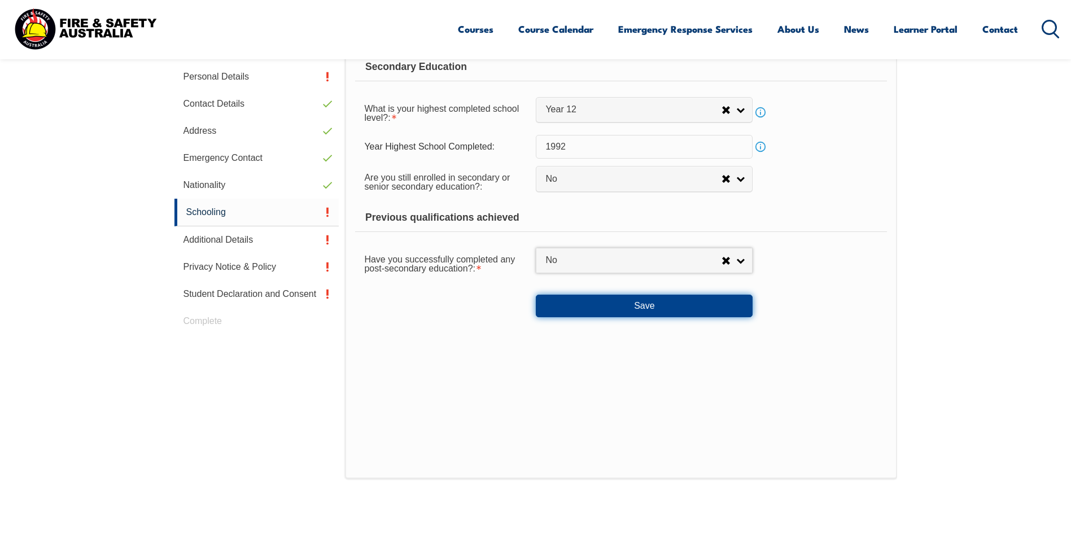
click at [595, 307] on button "Save" at bounding box center [644, 306] width 217 height 23
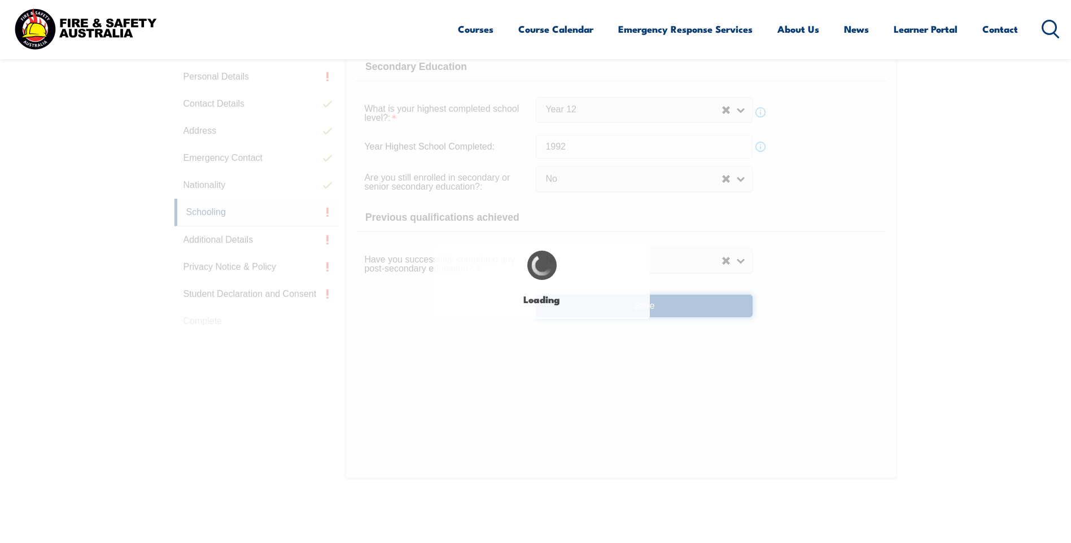
select select
select select "false"
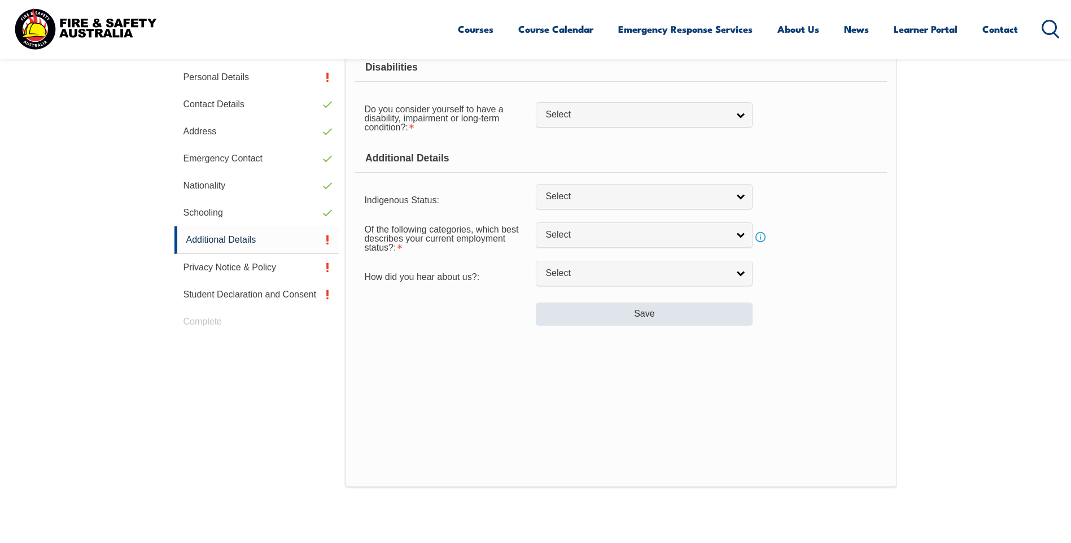
scroll to position [308, 0]
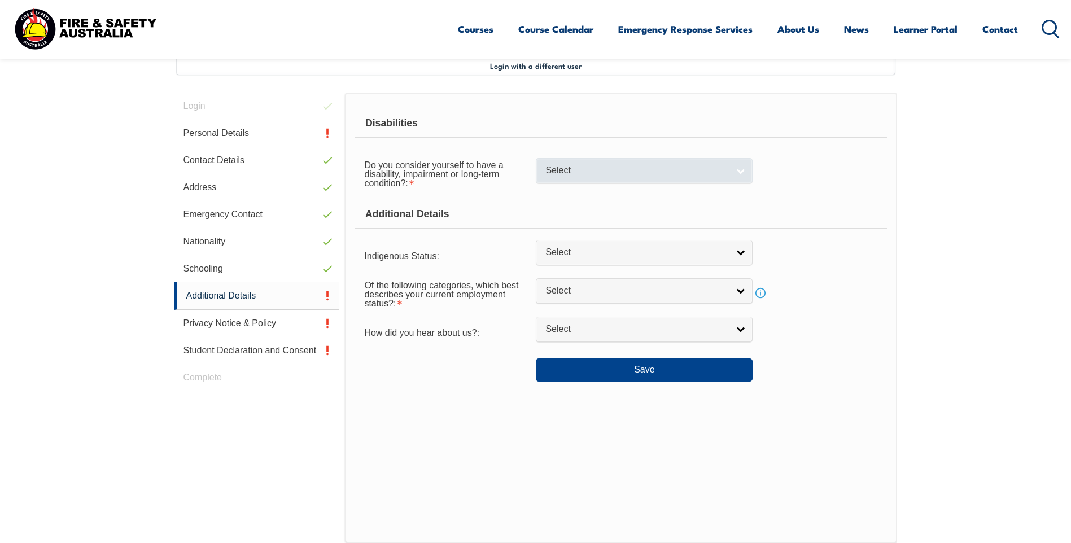
click at [735, 172] on link "Select" at bounding box center [644, 170] width 217 height 25
click at [594, 187] on li "No" at bounding box center [644, 190] width 211 height 14
select select "false"
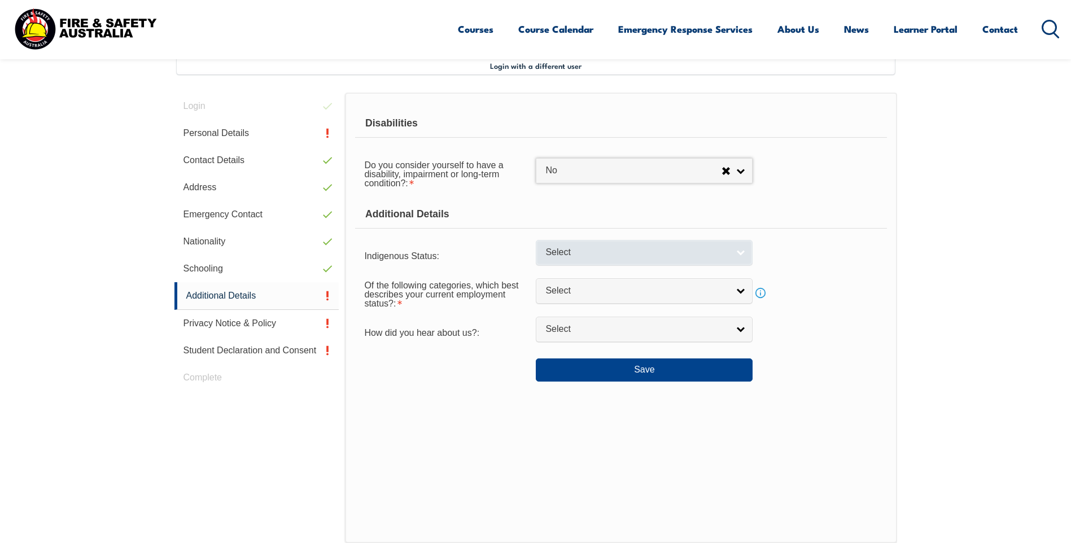
click at [734, 254] on link "Select" at bounding box center [644, 252] width 217 height 25
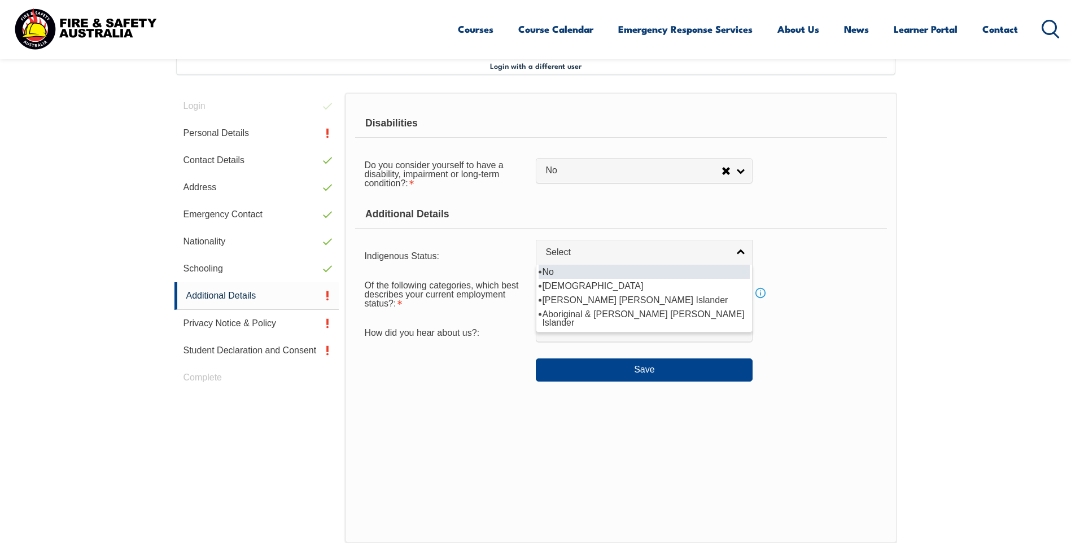
click at [580, 274] on li "No" at bounding box center [644, 272] width 211 height 14
select select "4"
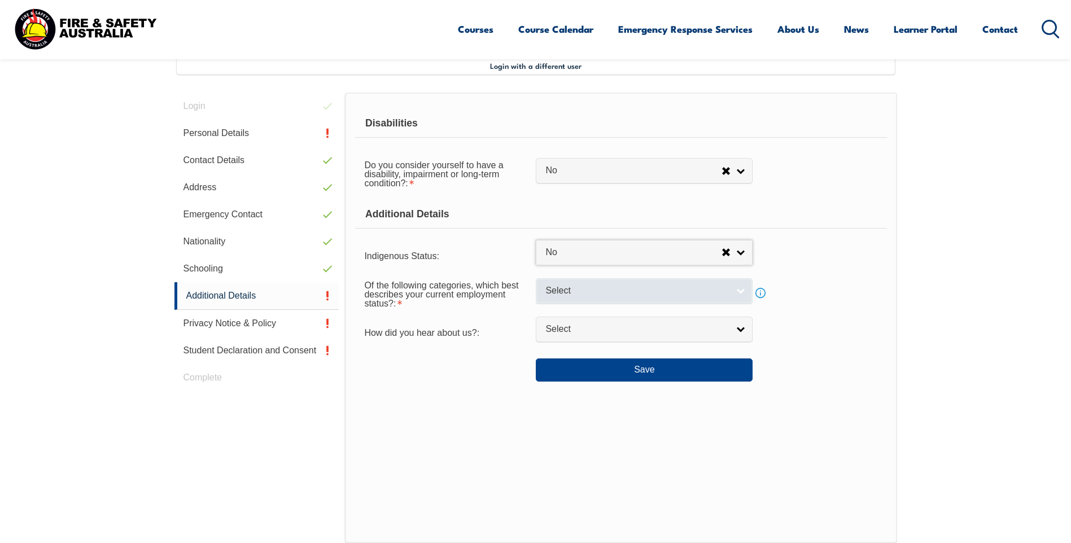
click at [704, 291] on span "Select" at bounding box center [636, 291] width 183 height 12
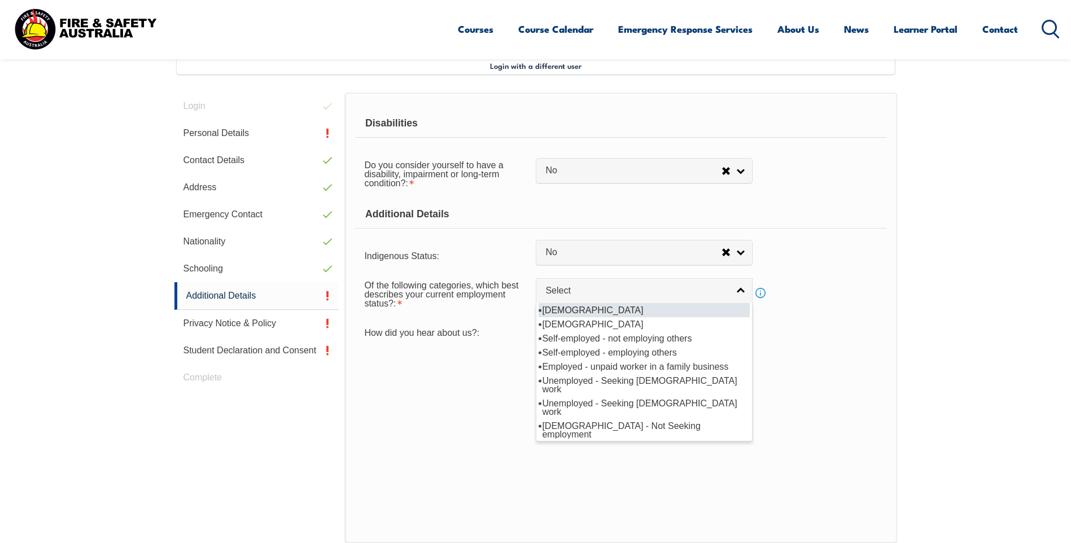
click at [603, 308] on li "[DEMOGRAPHIC_DATA]" at bounding box center [644, 310] width 211 height 14
select select "1"
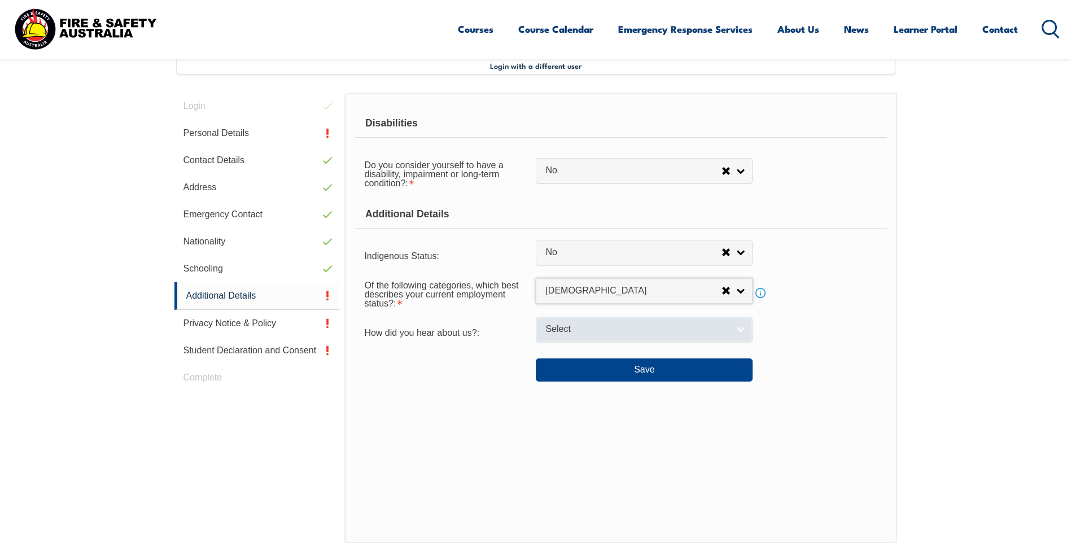
click at [702, 326] on span "Select" at bounding box center [636, 330] width 183 height 12
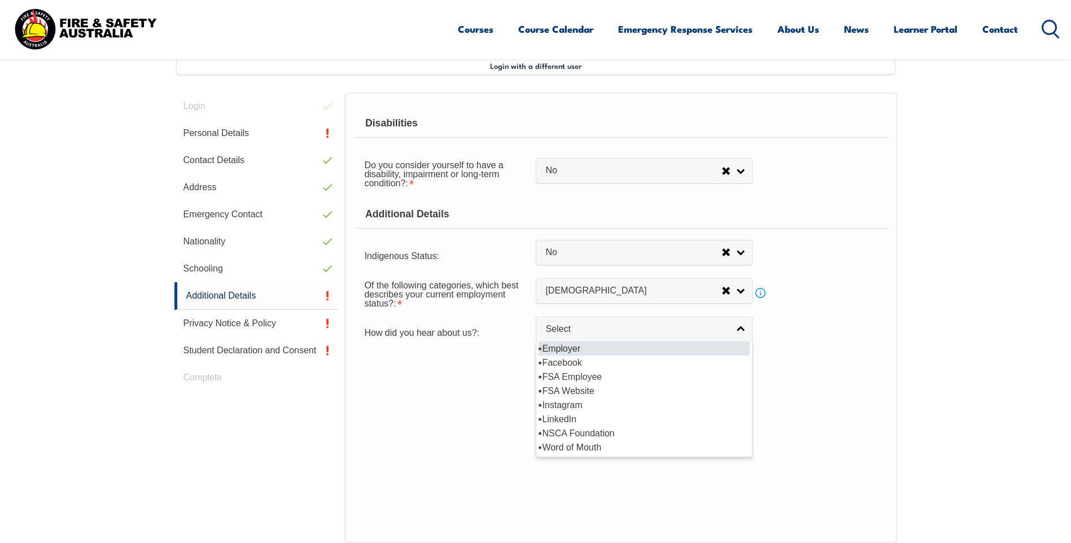
click at [566, 348] on li "Employer" at bounding box center [644, 349] width 211 height 14
select select "8019"
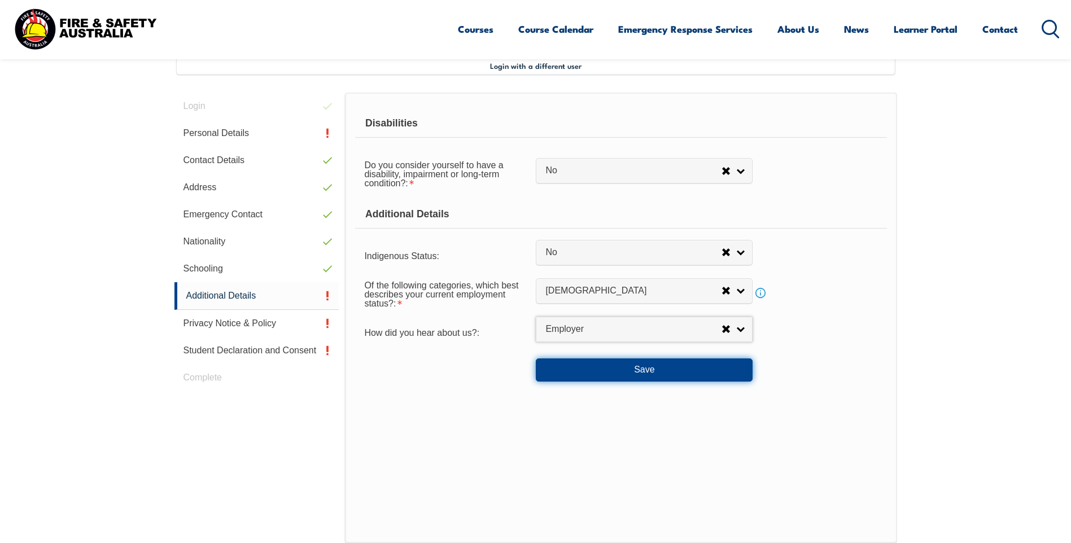
click at [649, 369] on button "Save" at bounding box center [644, 370] width 217 height 23
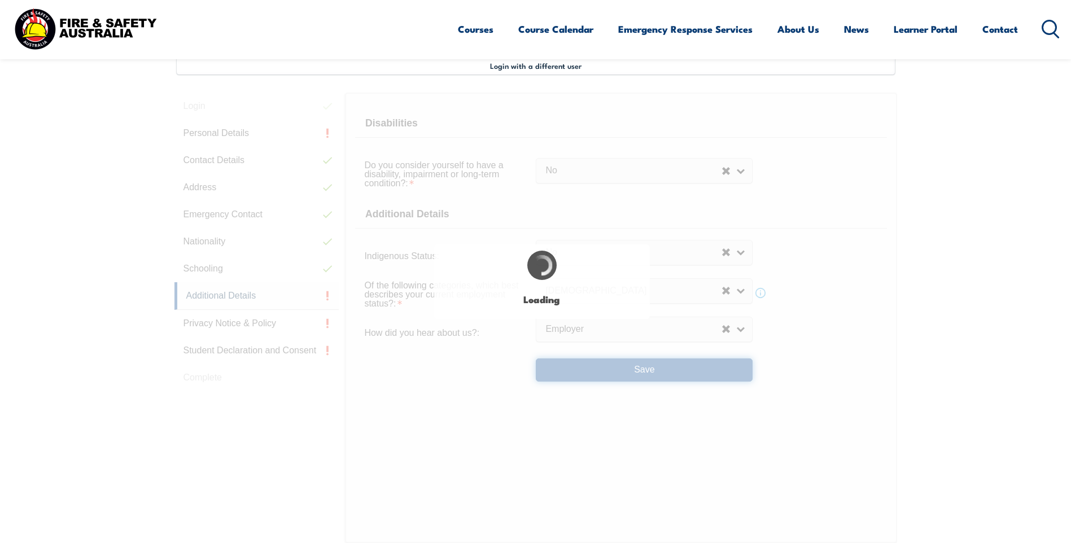
select select "false"
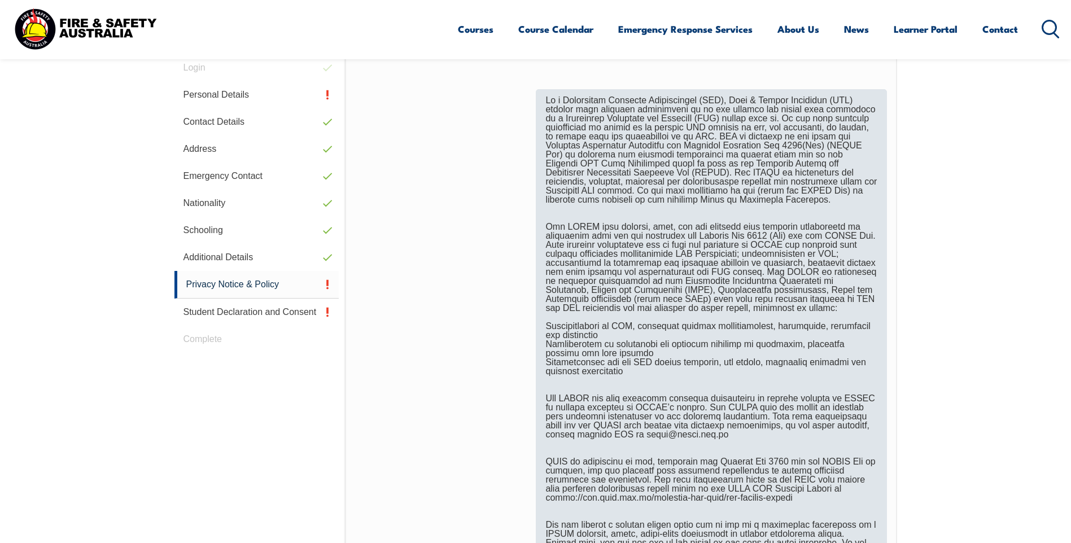
scroll to position [590, 0]
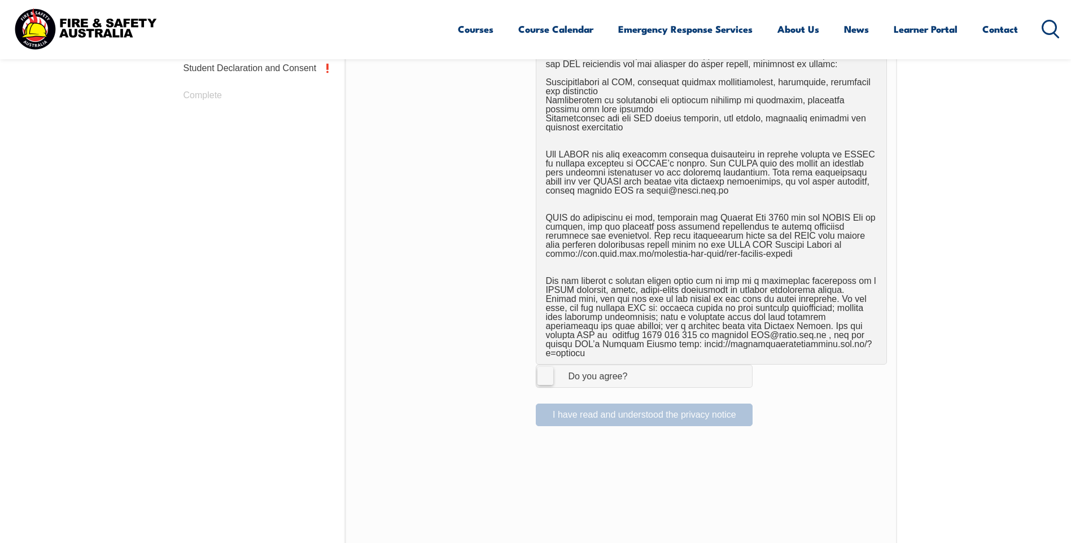
click at [547, 365] on label "I Agree Do you agree?" at bounding box center [644, 376] width 217 height 23
click at [636, 365] on input "I Agree Do you agree?" at bounding box center [645, 375] width 19 height 21
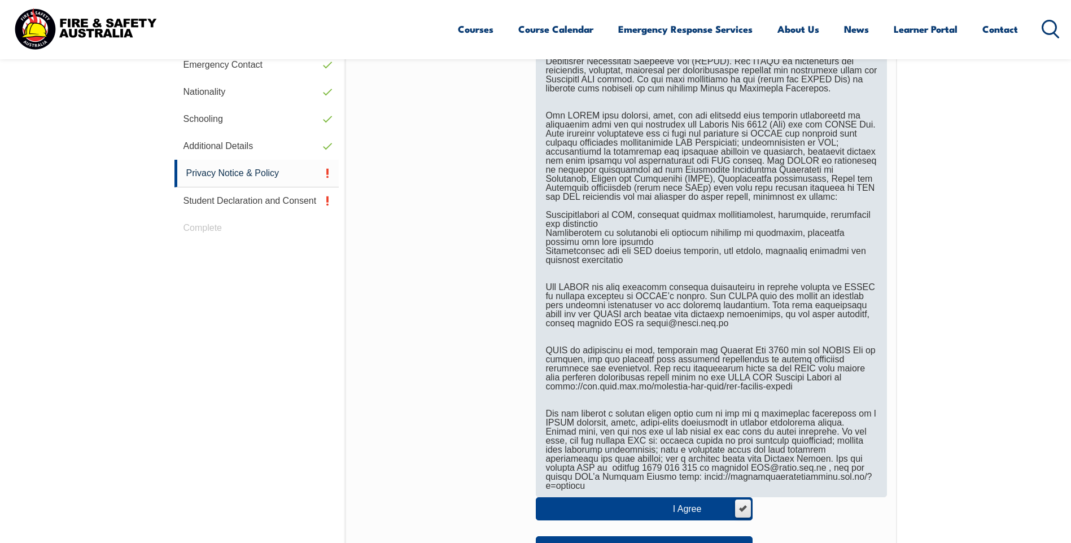
scroll to position [477, 0]
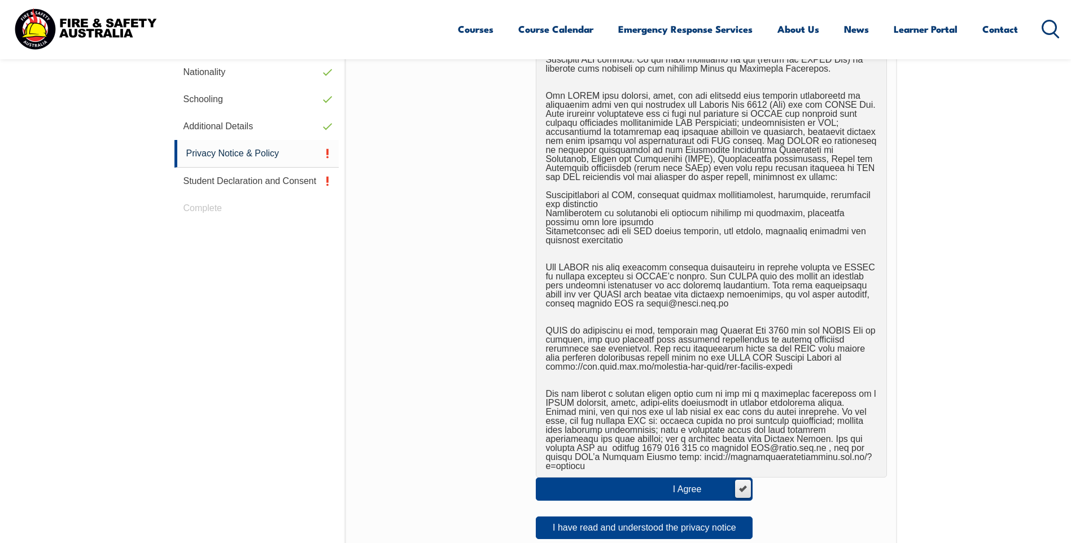
click at [743, 478] on label "I Agree Do you agree?" at bounding box center [644, 489] width 217 height 23
click at [743, 478] on input "I Agree Do you agree?" at bounding box center [742, 488] width 19 height 21
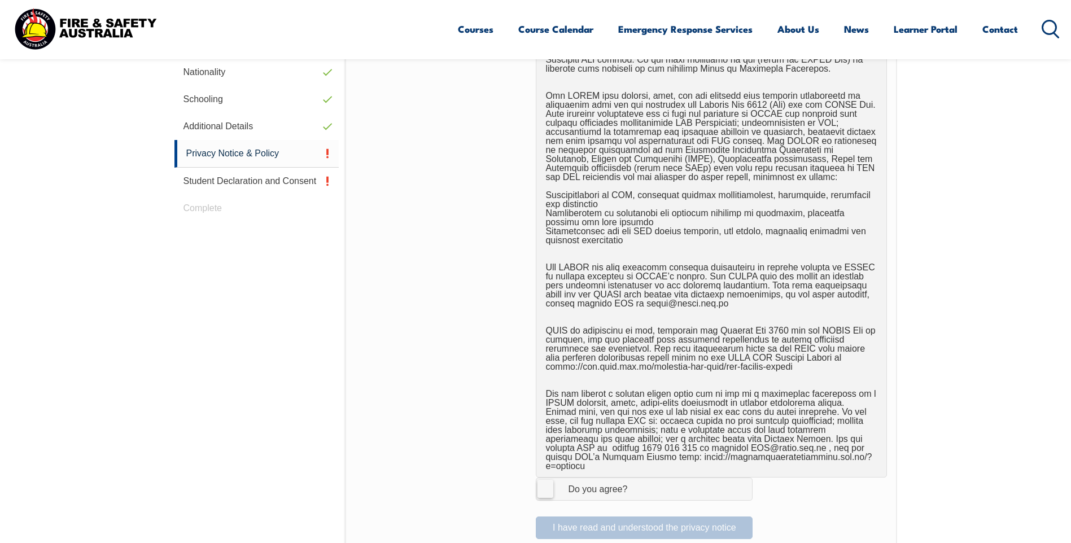
click at [543, 478] on label "I Agree Do you agree?" at bounding box center [644, 489] width 217 height 23
click at [636, 478] on input "I Agree Do you agree?" at bounding box center [645, 488] width 19 height 21
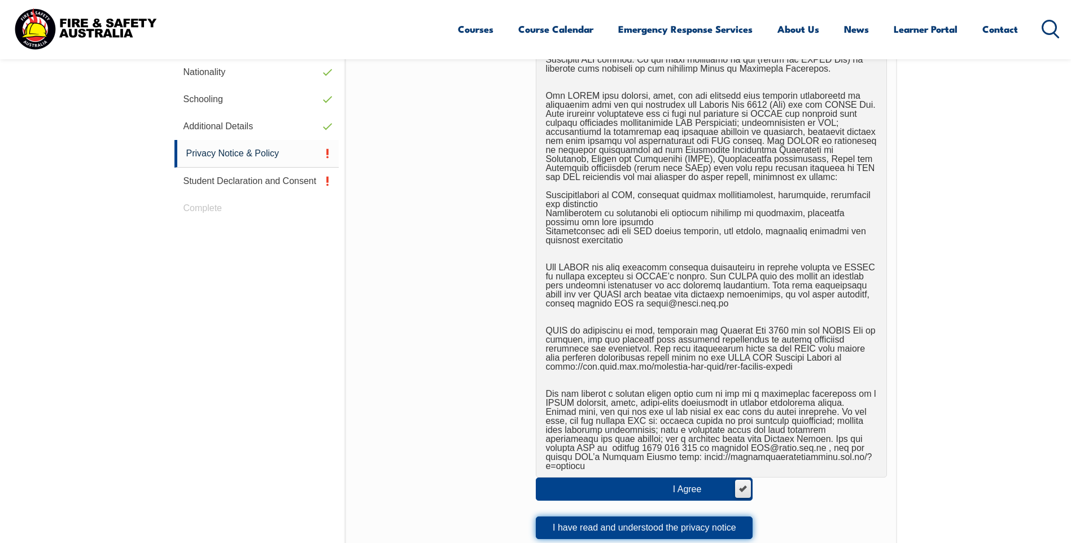
click at [669, 520] on button "I have read and understood the privacy notice" at bounding box center [644, 528] width 217 height 23
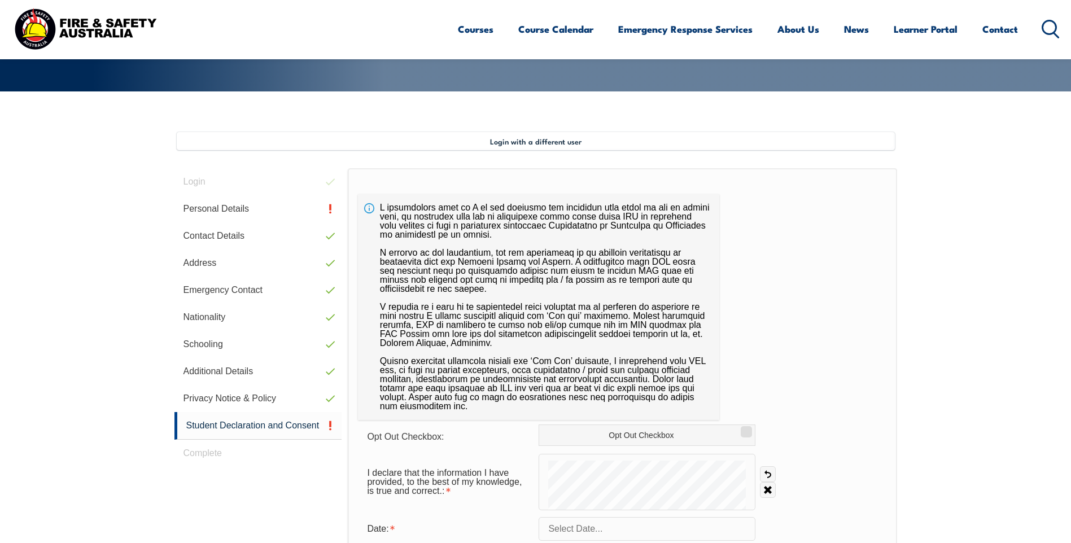
scroll to position [251, 0]
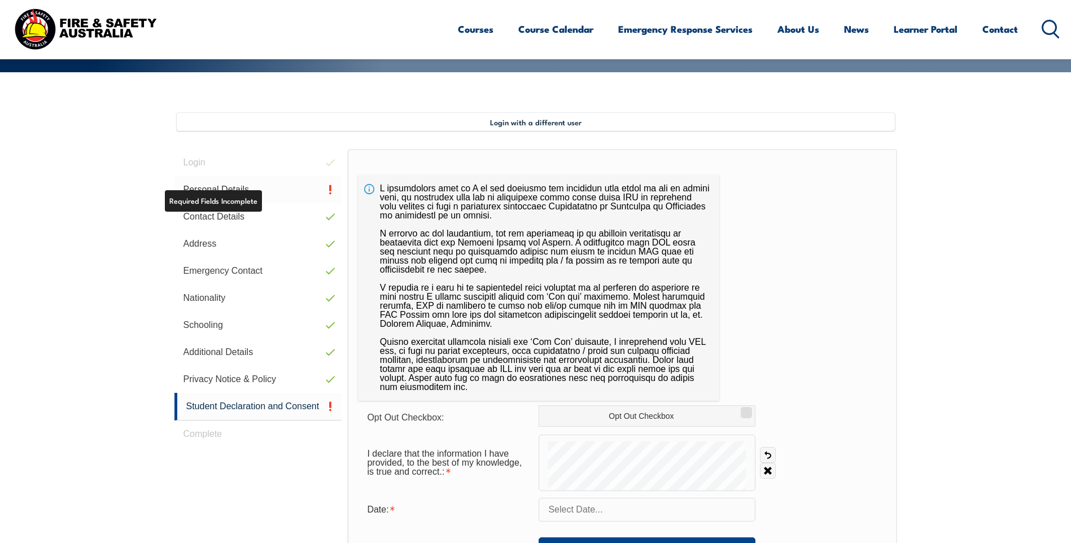
click at [252, 189] on link "Personal Details" at bounding box center [258, 189] width 168 height 27
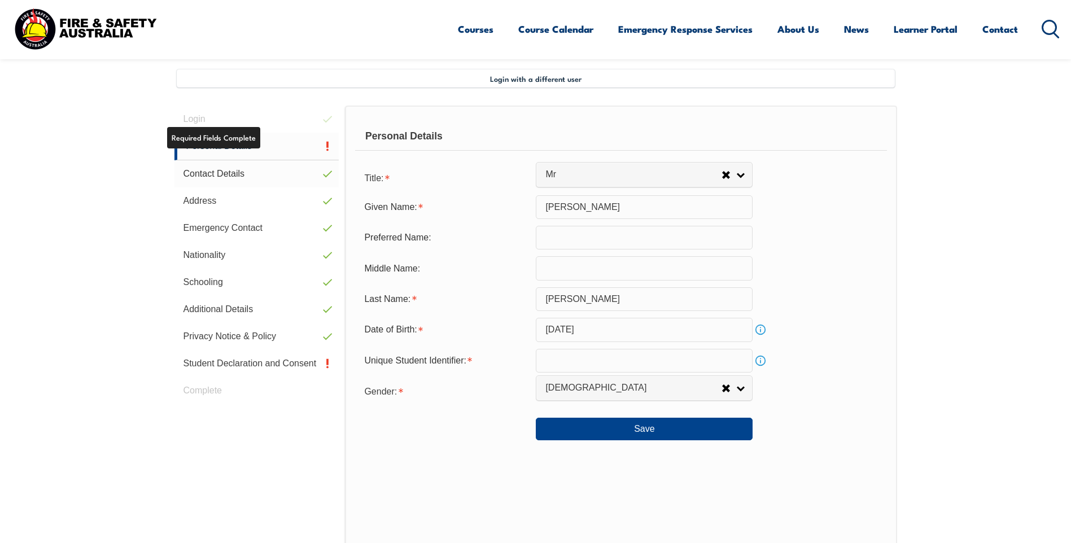
scroll to position [308, 0]
